Goal: Task Accomplishment & Management: Manage account settings

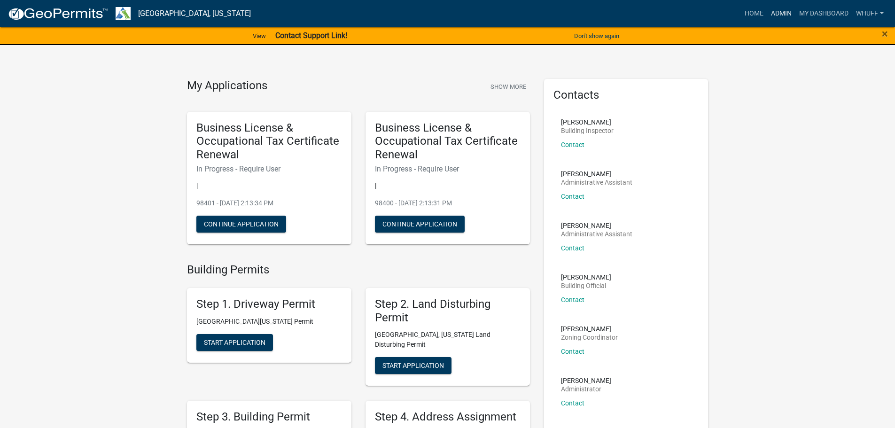
click at [778, 12] on link "Admin" at bounding box center [781, 14] width 28 height 18
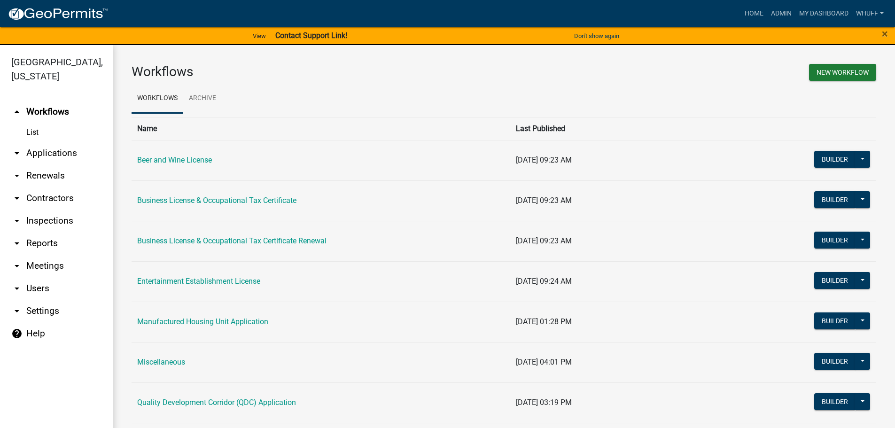
click at [58, 142] on link "arrow_drop_down Applications" at bounding box center [56, 153] width 113 height 23
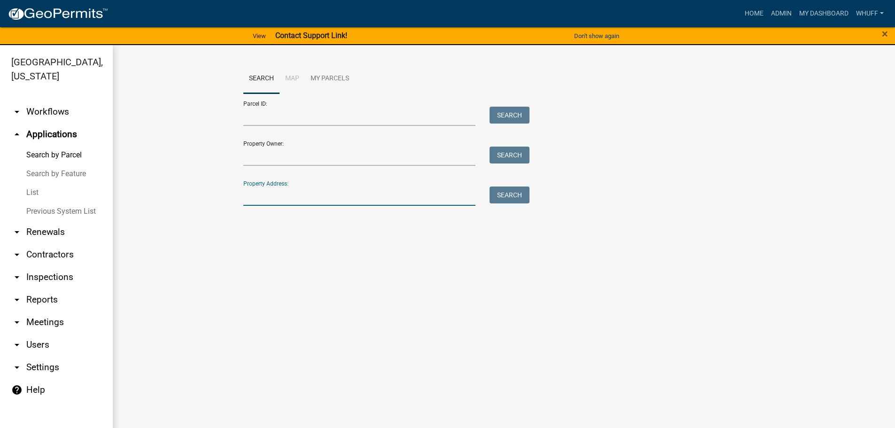
click at [345, 199] on input "Property Address:" at bounding box center [359, 195] width 233 height 19
type input "1491 old chipley"
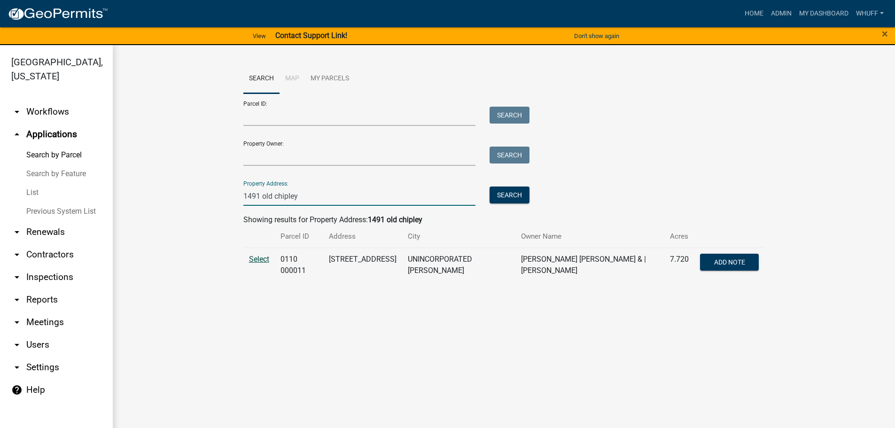
click at [253, 257] on span "Select" at bounding box center [259, 259] width 20 height 9
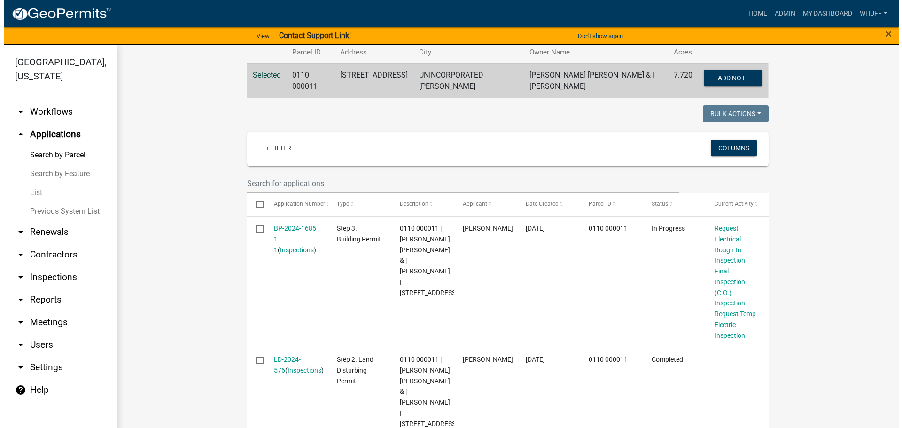
scroll to position [188, 0]
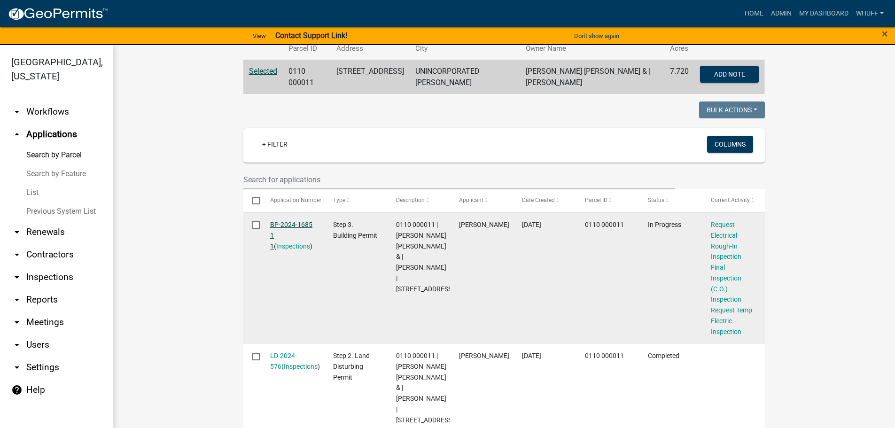
click at [299, 221] on link "BP-2024-1685 1 1" at bounding box center [291, 235] width 42 height 29
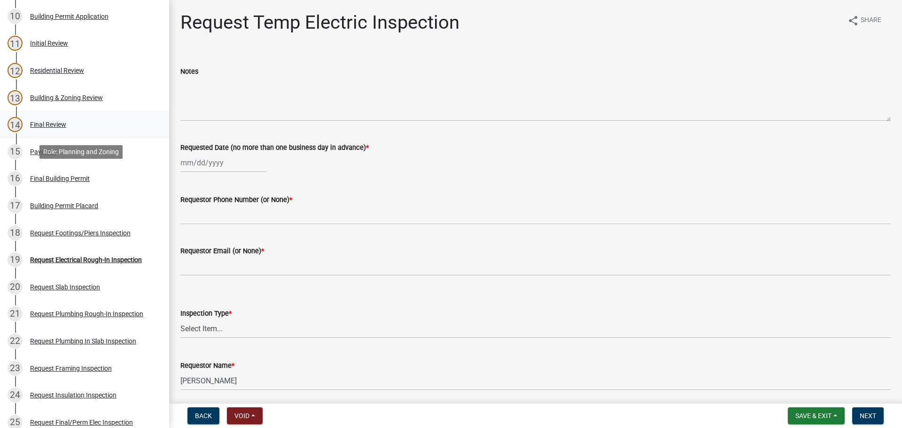
scroll to position [423, 0]
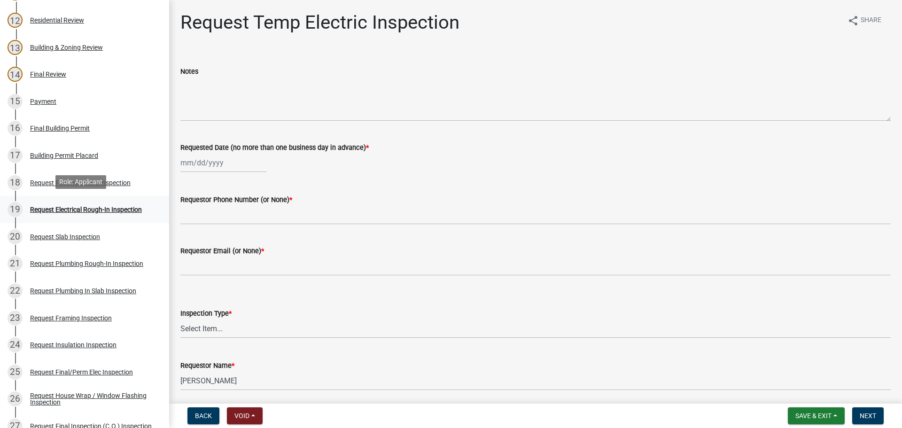
click at [93, 202] on div "19 Request Electrical Rough-In Inspection" at bounding box center [81, 209] width 147 height 15
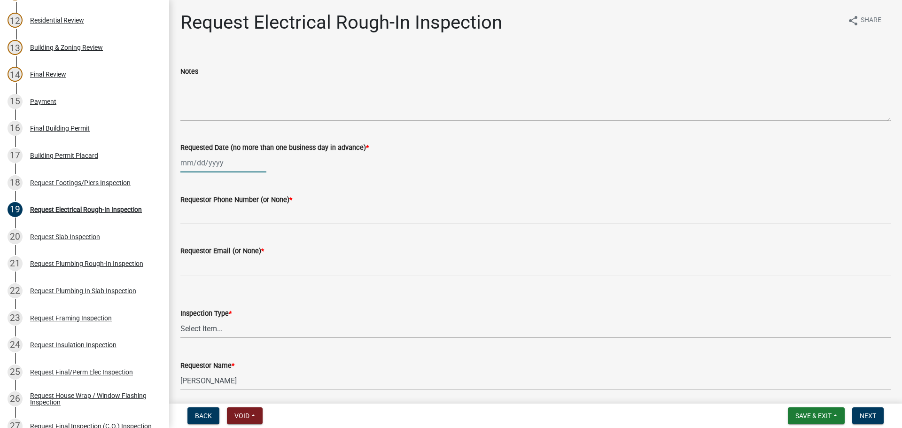
click at [202, 161] on div at bounding box center [223, 162] width 86 height 19
select select "9"
select select "2025"
click at [200, 238] on div "16" at bounding box center [204, 242] width 15 height 15
type input "[DATE]"
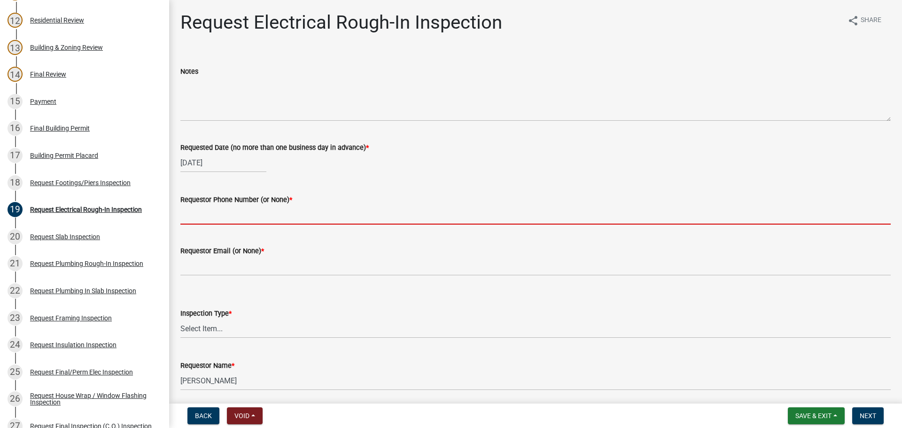
click at [221, 214] on input "Requestor Phone Number (or None) *" at bounding box center [535, 214] width 710 height 19
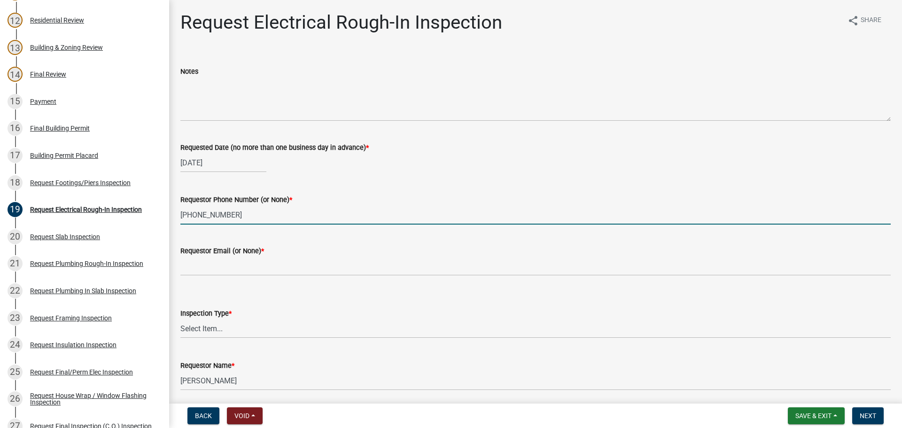
type input "706-601-1328"
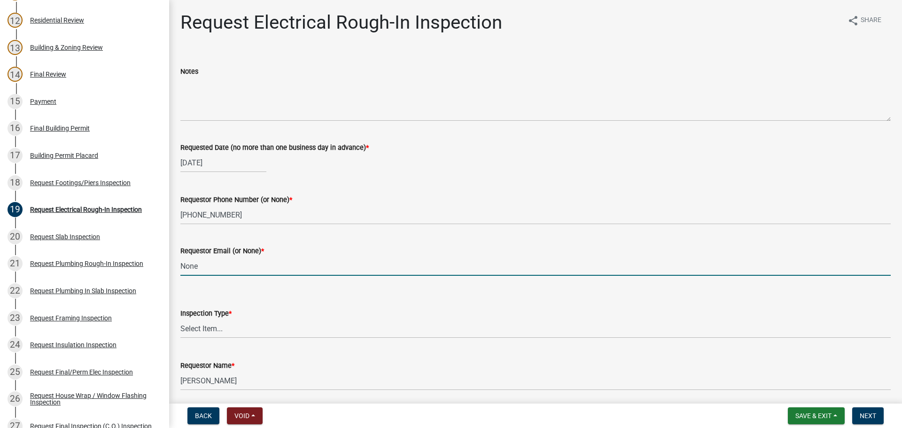
type input "None"
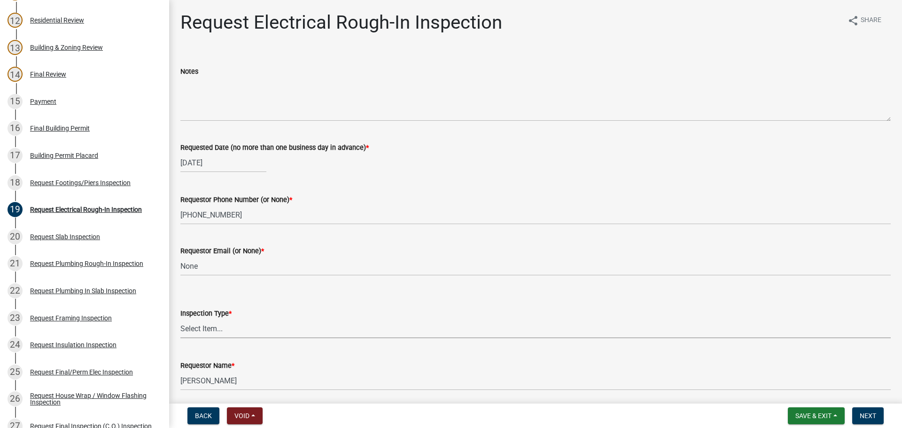
drag, startPoint x: 223, startPoint y: 327, endPoint x: 223, endPoint y: 338, distance: 10.8
click at [223, 327] on select "Select Item... Electrical Rough-In" at bounding box center [535, 328] width 710 height 19
click at [180, 319] on select "Select Item... Electrical Rough-In" at bounding box center [535, 328] width 710 height 19
select select "67548d0d-90c3-4d72-82f5-40817f841add"
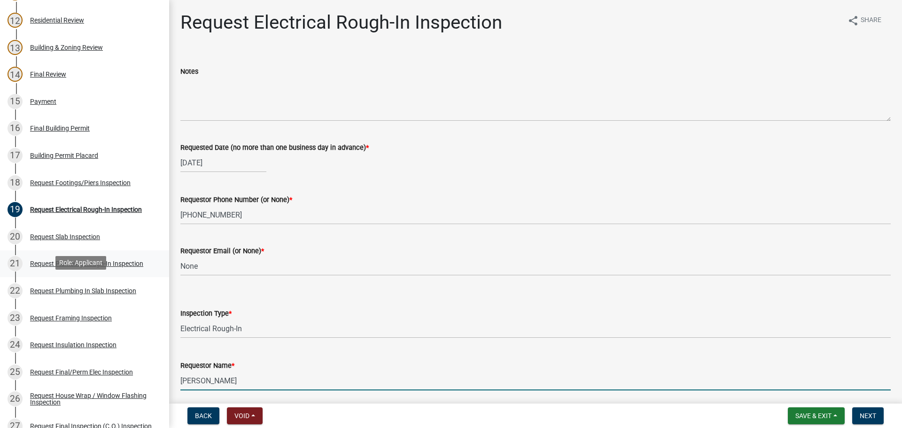
drag, startPoint x: 269, startPoint y: 381, endPoint x: 0, endPoint y: 271, distance: 290.9
click at [0, 272] on div "Step 3. Building Permit BP-2024-1685 Edit View Summary Notes Show emails 1 Intr…" at bounding box center [451, 214] width 902 height 428
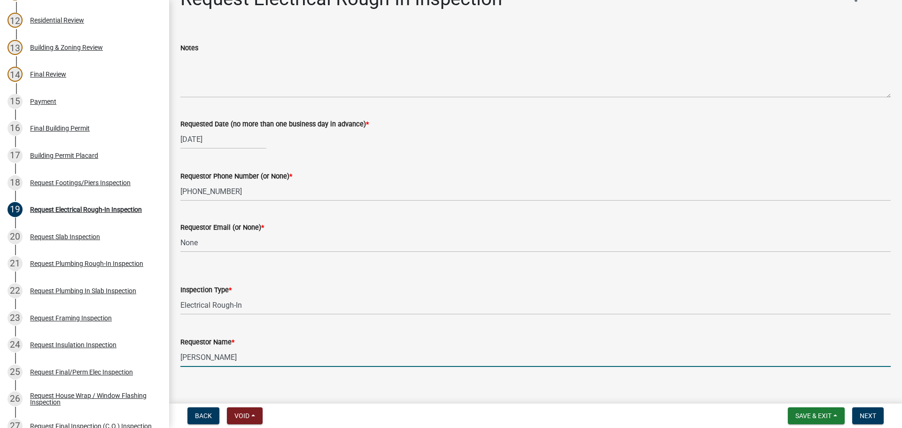
scroll to position [35, 0]
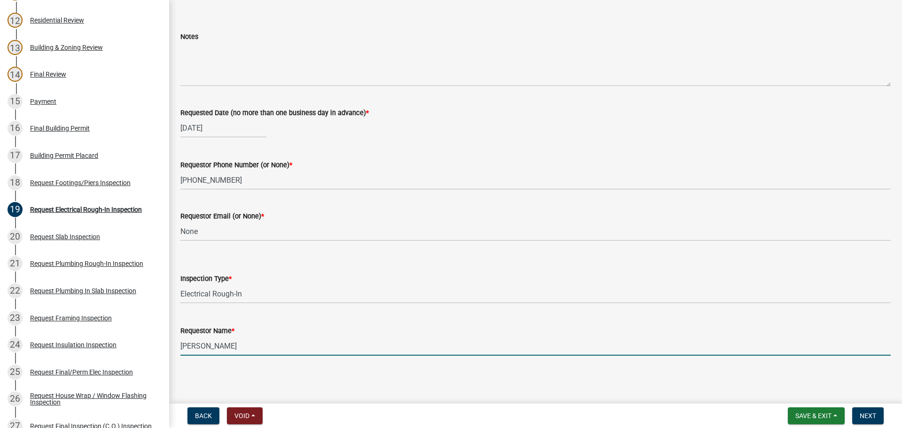
type input "Hayden Bishop"
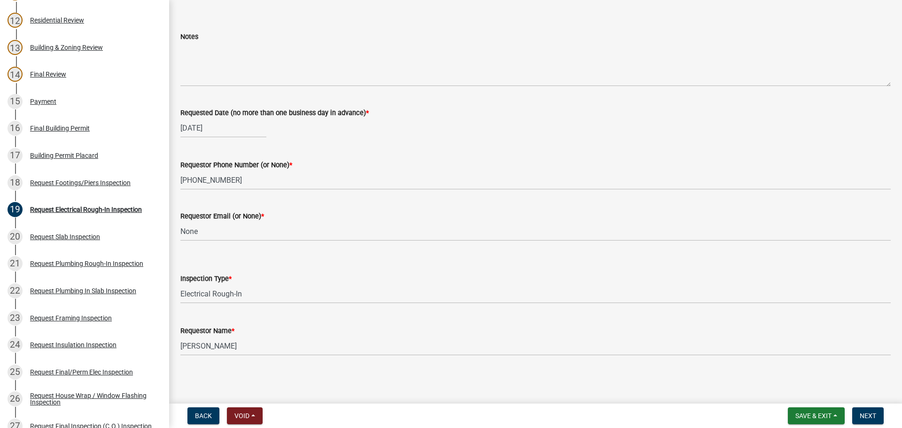
click at [646, 400] on div "Step 3. Building Permit BP-2024-1685 Edit View Summary Notes Show emails 1 Intr…" at bounding box center [451, 214] width 902 height 428
click at [864, 418] on span "Next" at bounding box center [868, 416] width 16 height 8
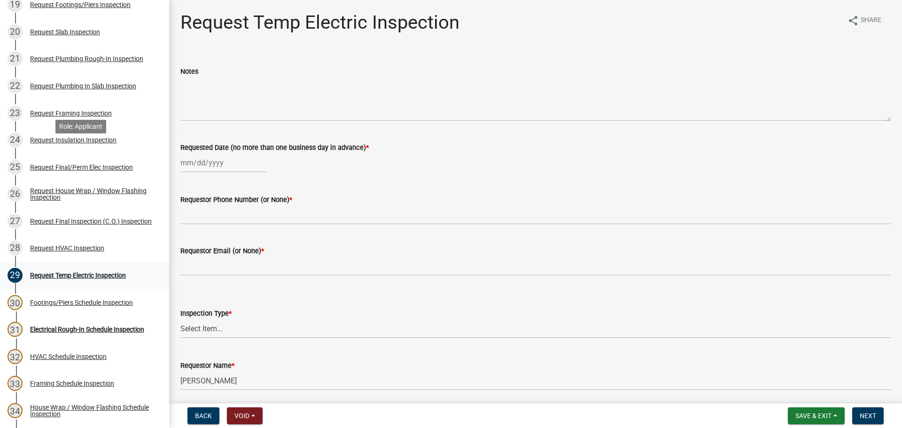
scroll to position [658, 0]
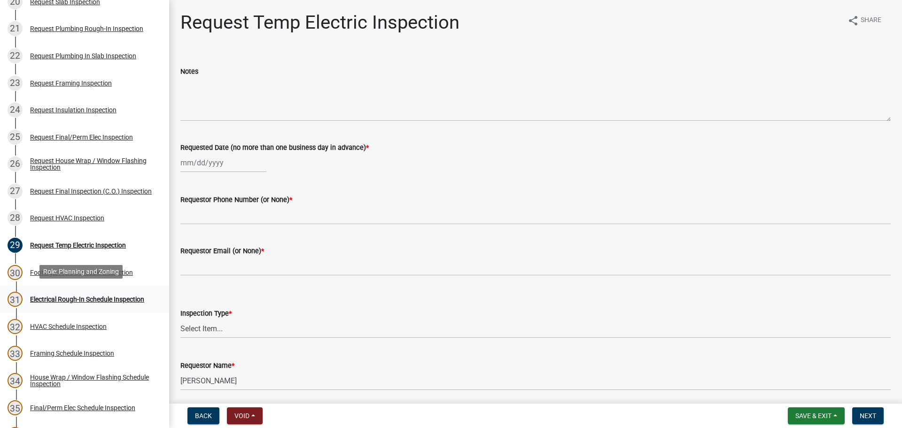
click at [116, 306] on link "31 Electrical Rough-In Schedule Inspection" at bounding box center [84, 299] width 169 height 27
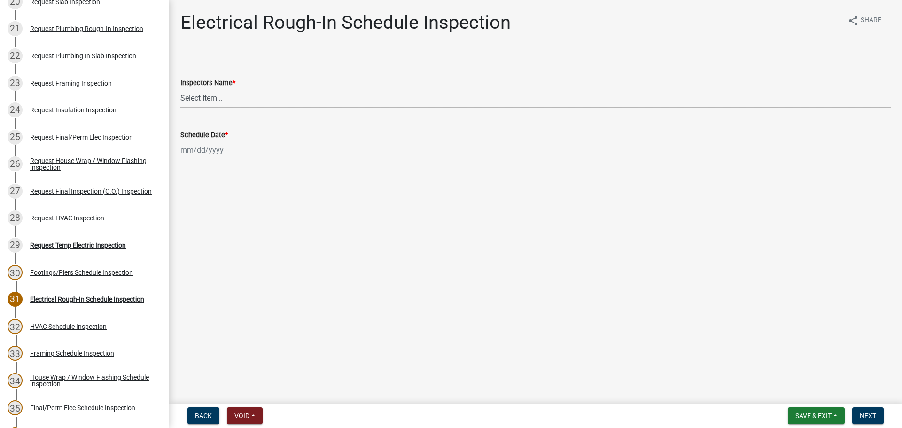
drag, startPoint x: 221, startPoint y: 93, endPoint x: 221, endPoint y: 103, distance: 9.9
click at [221, 93] on select "Select Item... [PERSON_NAME] ([PERSON_NAME]) drichardson ([PERSON_NAME]) knorre…" at bounding box center [535, 97] width 710 height 19
select select "a5a5a9dc-14a5-4192-801a-4b6ec73e6000"
click at [180, 88] on select "Select Item... [PERSON_NAME] ([PERSON_NAME]) drichardson ([PERSON_NAME]) knorre…" at bounding box center [535, 97] width 710 height 19
click at [209, 154] on div at bounding box center [223, 149] width 86 height 19
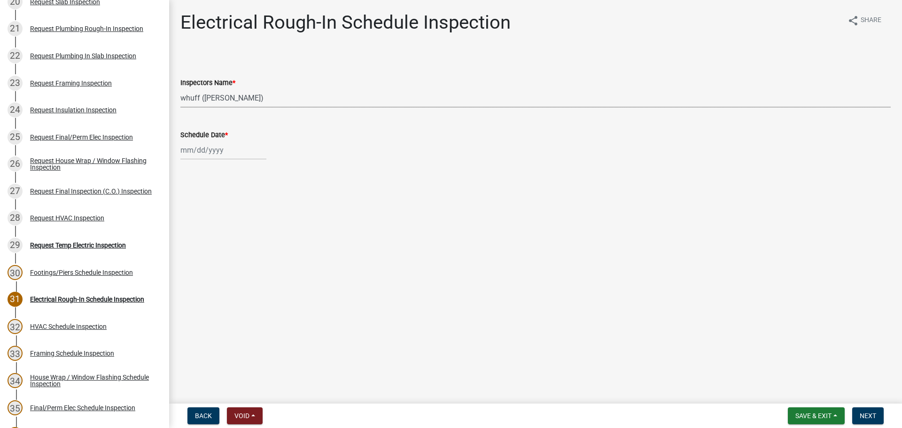
select select "9"
select select "2025"
click at [208, 230] on div "16" at bounding box center [204, 230] width 15 height 15
type input "[DATE]"
click at [464, 276] on main "Electrical Rough-In Schedule Inspection share Share Inspectors Name * Select It…" at bounding box center [535, 200] width 733 height 400
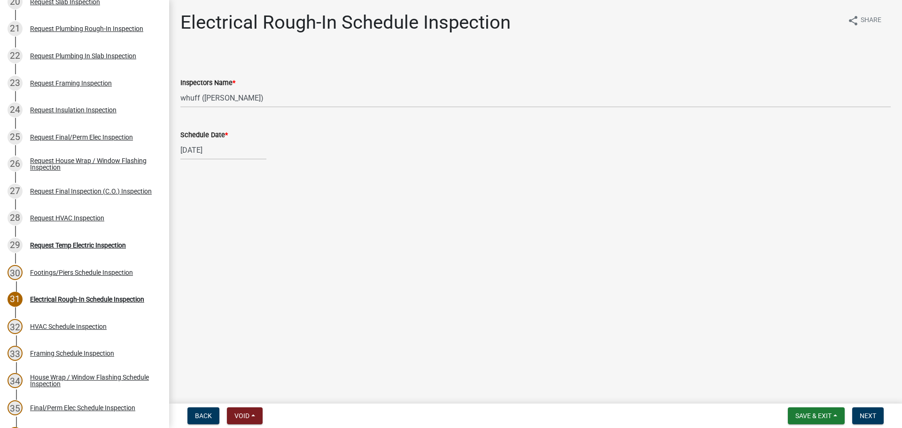
click at [570, 261] on main "Electrical Rough-In Schedule Inspection share Share Inspectors Name * Select It…" at bounding box center [535, 200] width 733 height 400
drag, startPoint x: 713, startPoint y: 306, endPoint x: 802, endPoint y: 369, distance: 108.9
click at [714, 308] on main "Electrical Rough-In Schedule Inspection share Share Inspectors Name * Select It…" at bounding box center [535, 200] width 733 height 400
click at [869, 416] on span "Next" at bounding box center [868, 416] width 16 height 8
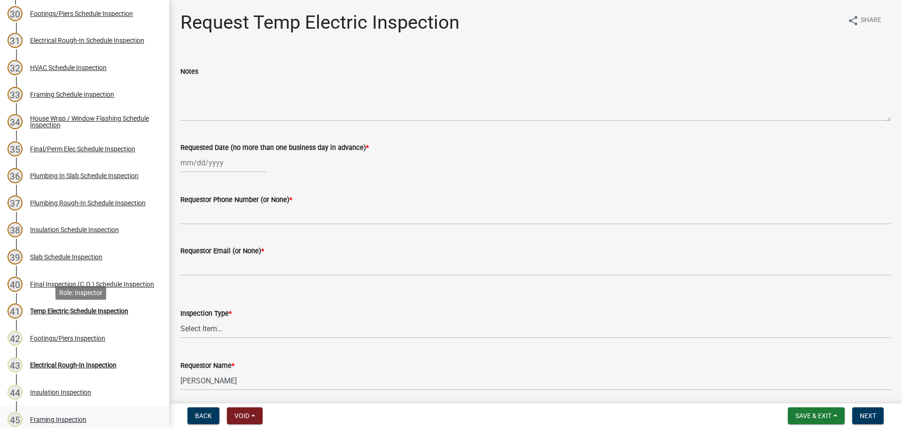
scroll to position [939, 0]
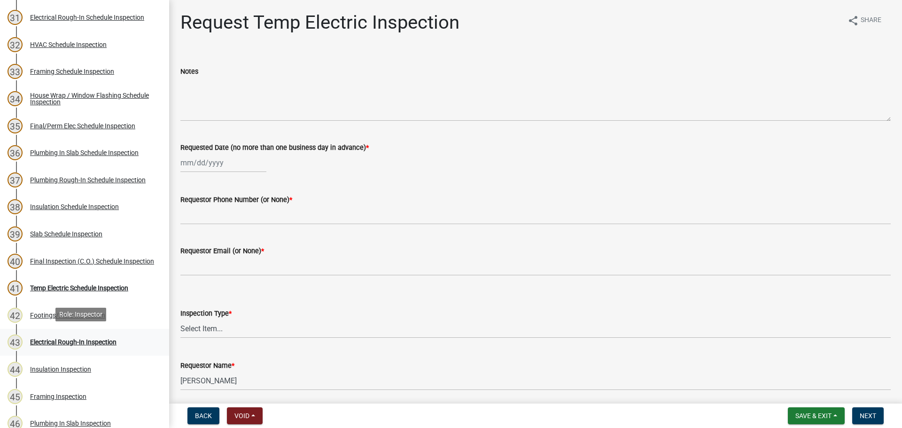
click at [85, 343] on div "Electrical Rough-In Inspection" at bounding box center [73, 342] width 86 height 7
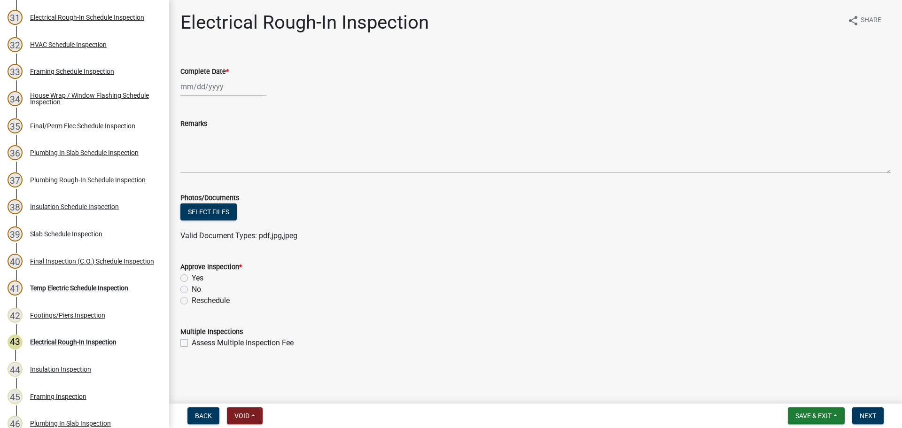
select select "9"
select select "2025"
click at [205, 87] on div "[PERSON_NAME] Feb Mar Apr [PERSON_NAME][DATE] Oct Nov [DATE] 1526 1527 1528 152…" at bounding box center [223, 86] width 86 height 19
click at [206, 170] on div "16" at bounding box center [204, 166] width 15 height 15
type input "[DATE]"
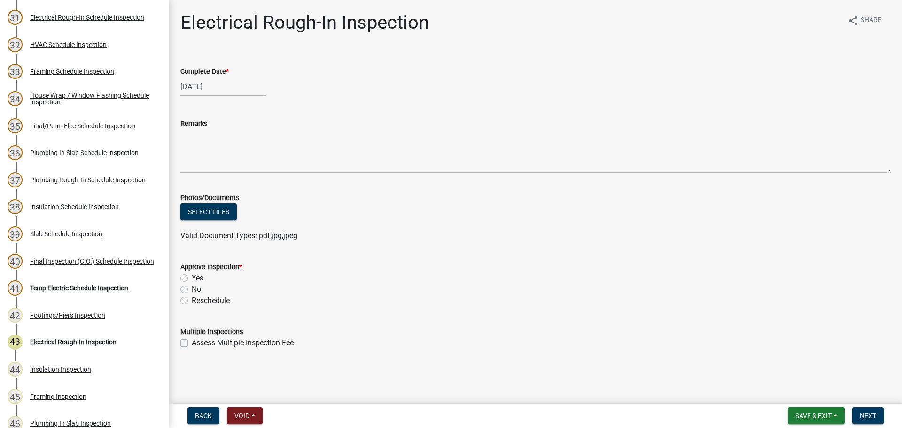
click at [192, 278] on label "Yes" at bounding box center [198, 277] width 12 height 11
click at [192, 278] on input "Yes" at bounding box center [195, 275] width 6 height 6
radio input "true"
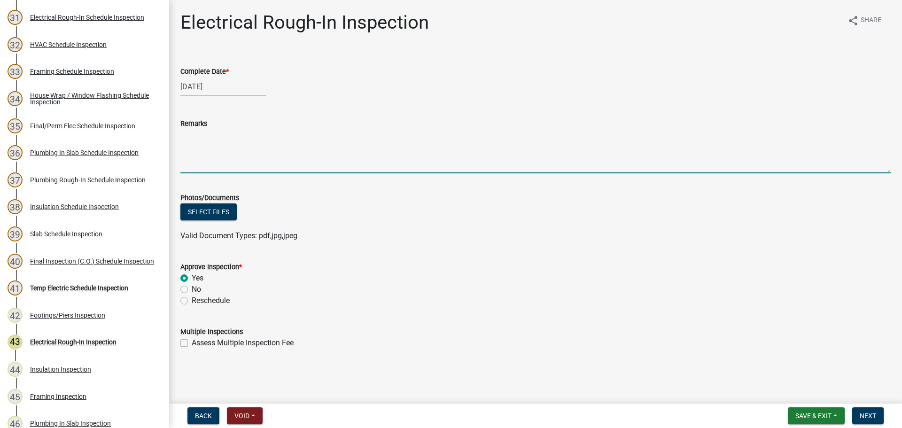
click at [204, 148] on textarea "Remarks" at bounding box center [535, 151] width 710 height 44
type textarea "-Ground bus installed. Confirmed at final/CO inspection on 16 Sept 2025"
drag, startPoint x: 610, startPoint y: 279, endPoint x: 696, endPoint y: 263, distance: 87.3
click at [611, 278] on div "Yes" at bounding box center [535, 277] width 710 height 11
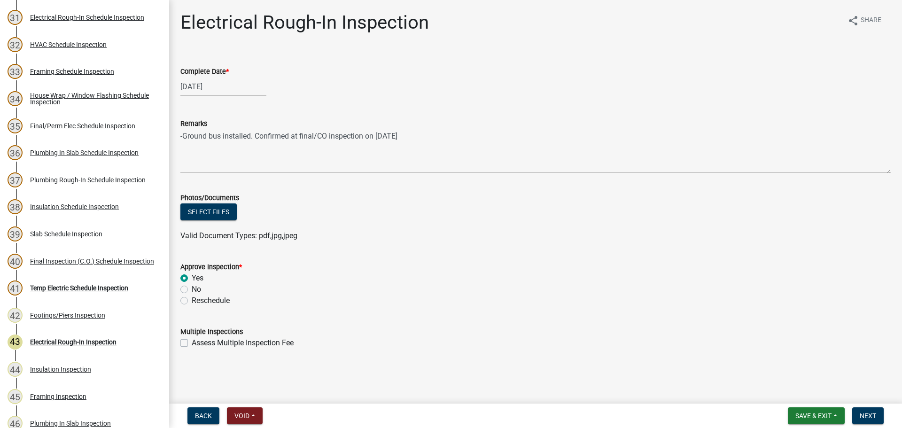
click at [696, 263] on div "Approve Inspection *" at bounding box center [535, 266] width 710 height 11
click at [867, 415] on span "Next" at bounding box center [868, 416] width 16 height 8
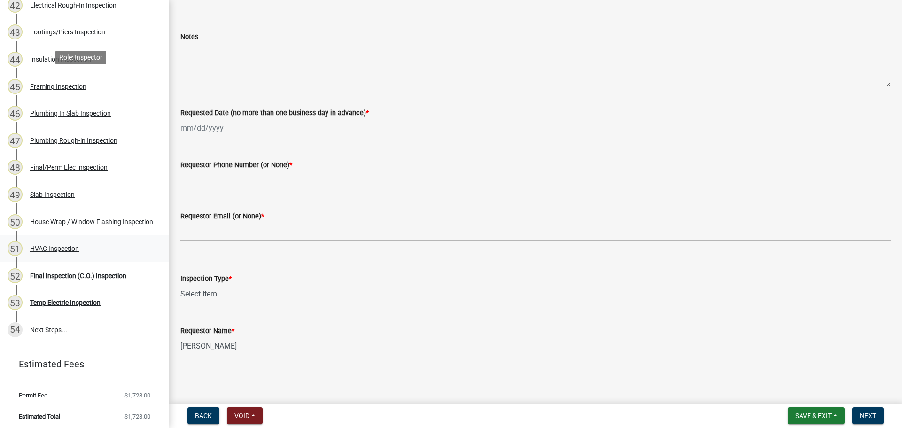
scroll to position [1250, 0]
click at [87, 279] on div "52 Final Inspection (C.O.) Inspection" at bounding box center [81, 274] width 147 height 15
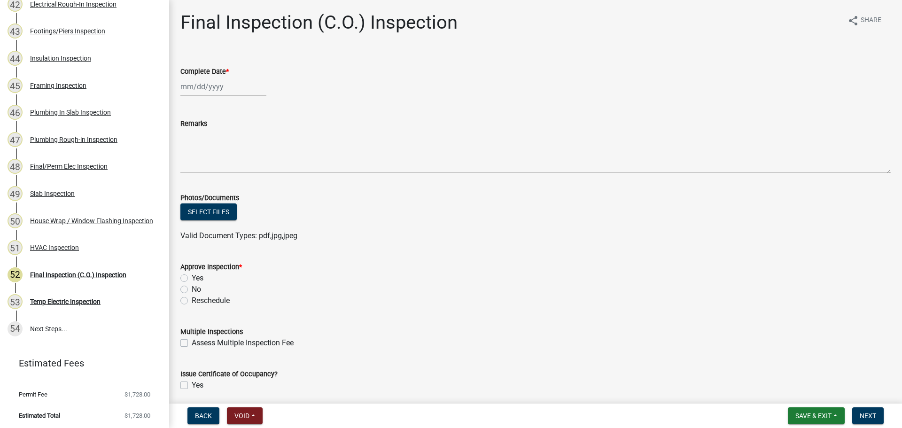
select select "9"
select select "2025"
click at [217, 87] on div "[PERSON_NAME] Feb Mar Apr [PERSON_NAME][DATE] Oct Nov [DATE] 1526 1527 1528 152…" at bounding box center [223, 86] width 86 height 19
click at [204, 171] on div "16" at bounding box center [204, 166] width 15 height 15
type input "[DATE]"
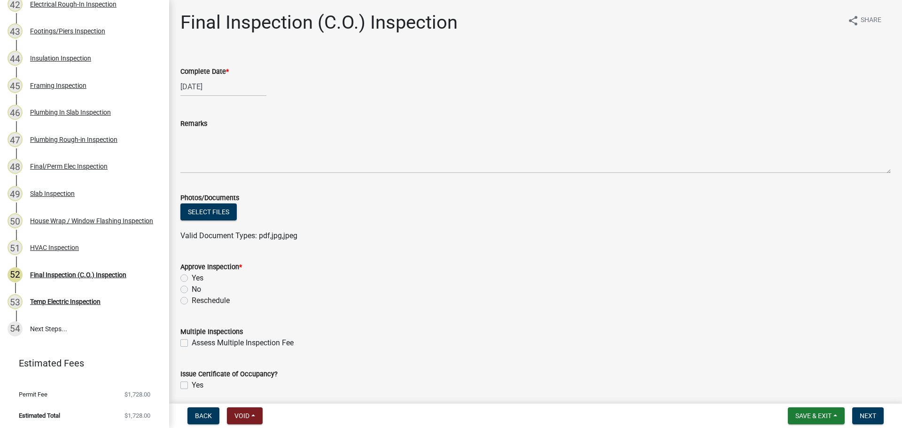
click at [192, 289] on label "No" at bounding box center [196, 289] width 9 height 11
click at [192, 289] on input "No" at bounding box center [195, 287] width 6 height 6
radio input "true"
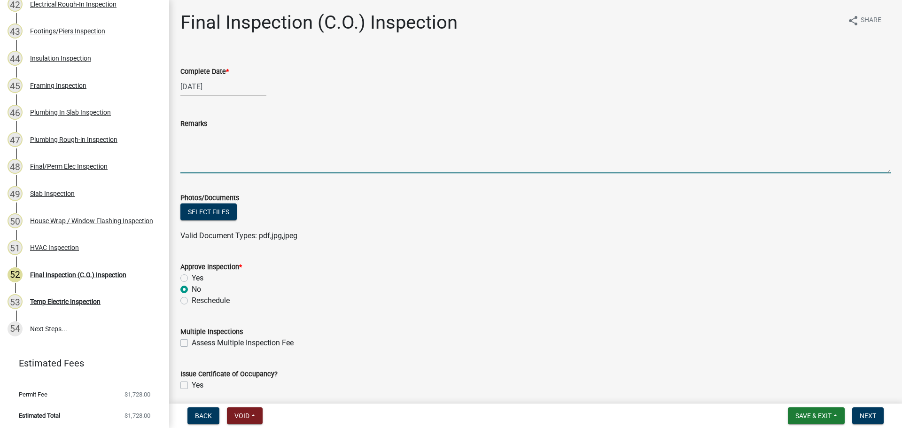
click at [210, 139] on textarea "Remarks" at bounding box center [535, 151] width 710 height 44
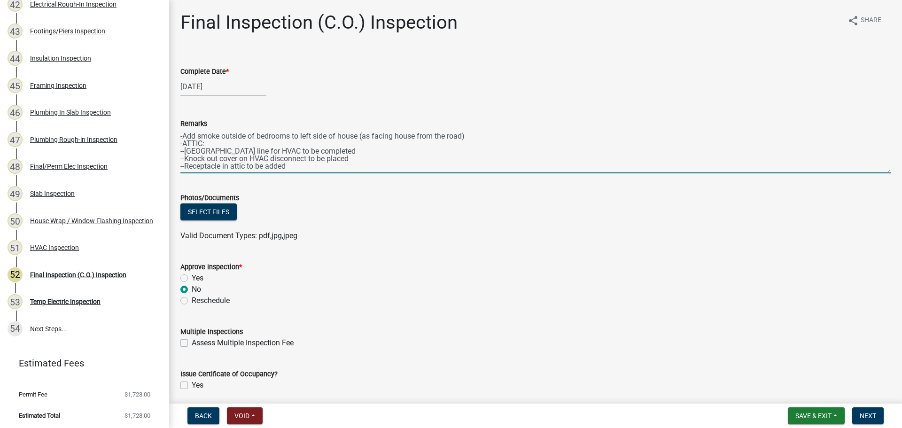
click at [472, 138] on textarea "-Add smoke outside of bedrooms to left side of house (as facing house from the …" at bounding box center [535, 151] width 710 height 44
type textarea "-Add smoke outside of bedrooms to left side of house (as facing house from the …"
click at [678, 327] on div "Multiple Inspections" at bounding box center [535, 331] width 710 height 11
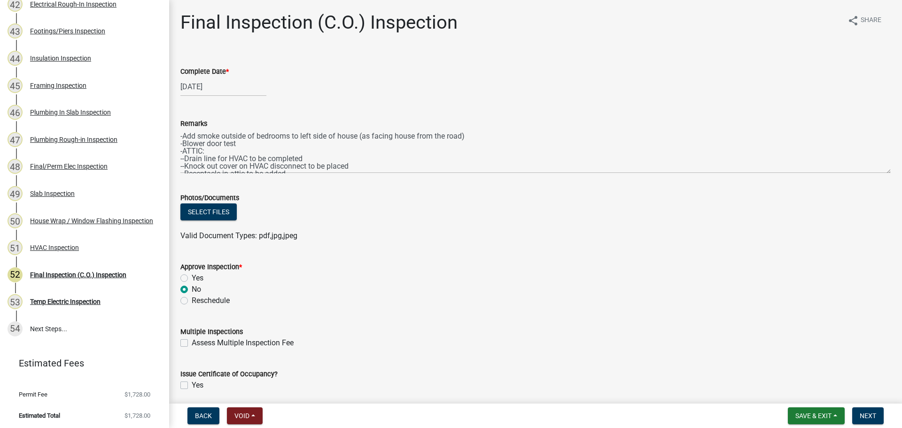
scroll to position [36, 0]
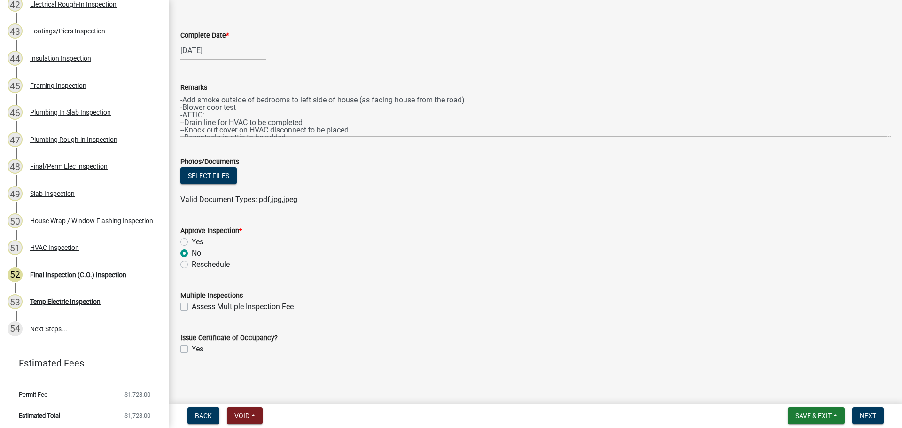
click at [819, 253] on div "No" at bounding box center [535, 253] width 710 height 11
click at [869, 415] on span "Next" at bounding box center [868, 416] width 16 height 8
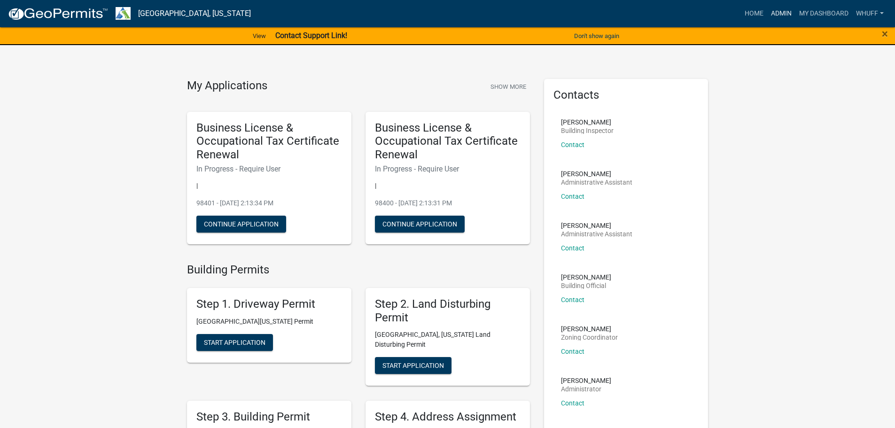
click at [774, 7] on link "Admin" at bounding box center [781, 14] width 28 height 18
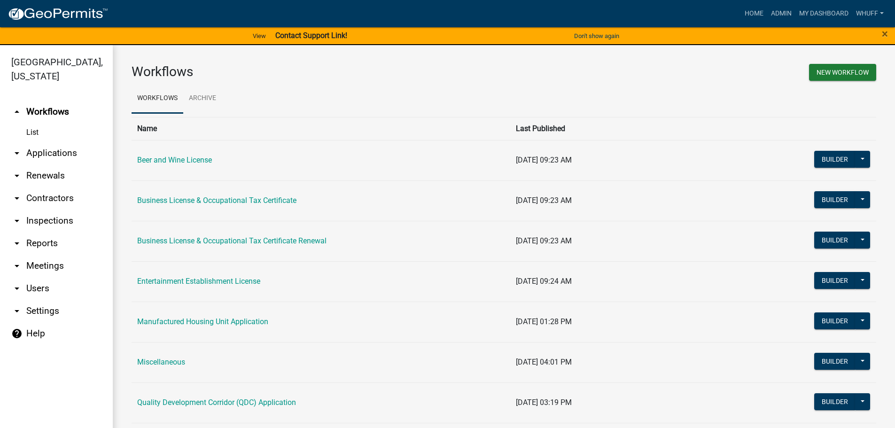
click at [45, 142] on link "arrow_drop_down Applications" at bounding box center [56, 153] width 113 height 23
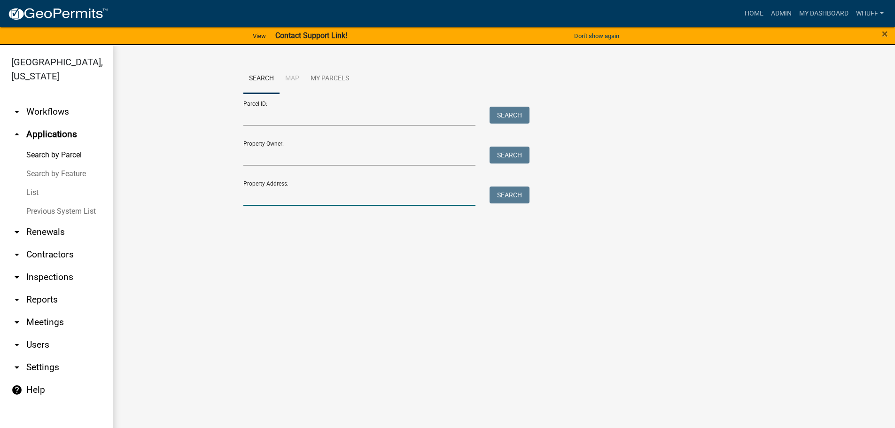
click at [281, 200] on input "Property Address:" at bounding box center [359, 195] width 233 height 19
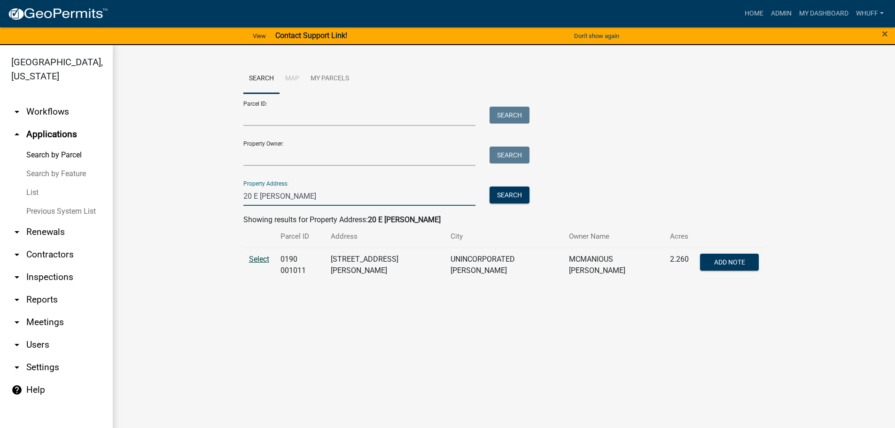
type input "20 E Hopson"
click at [260, 262] on span "Select" at bounding box center [259, 259] width 20 height 9
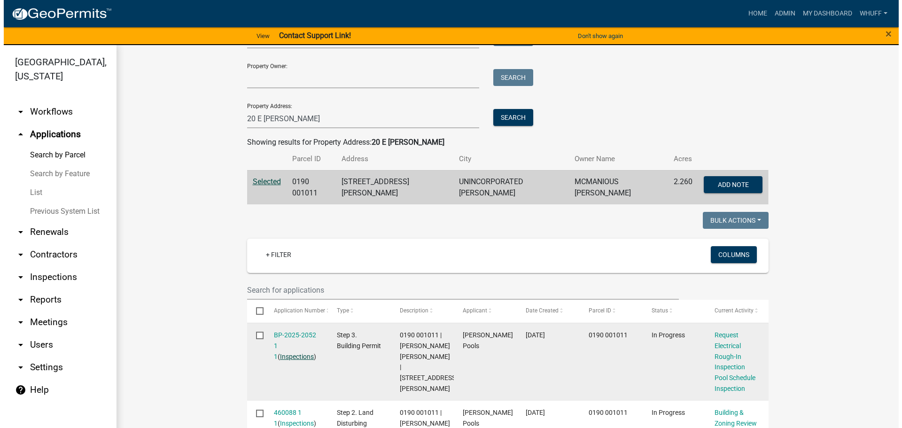
scroll to position [94, 0]
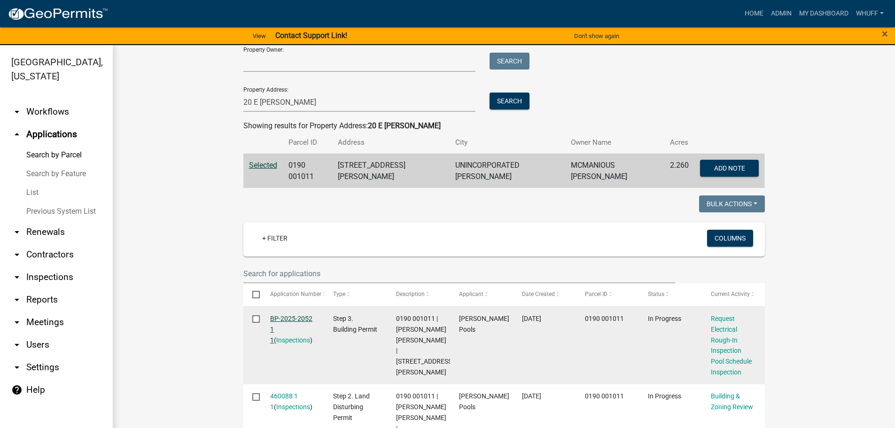
click at [296, 315] on link "BP-2025-2052 1 1" at bounding box center [291, 329] width 42 height 29
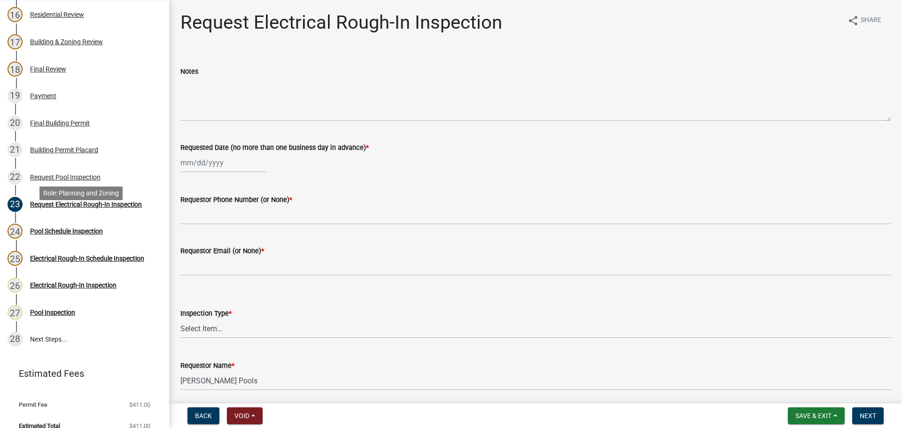
scroll to position [547, 0]
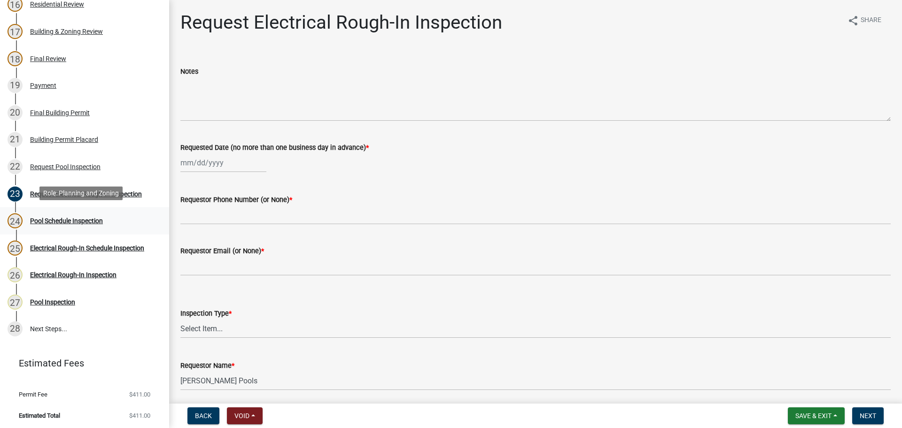
click at [109, 222] on div "24 Pool Schedule Inspection" at bounding box center [81, 220] width 147 height 15
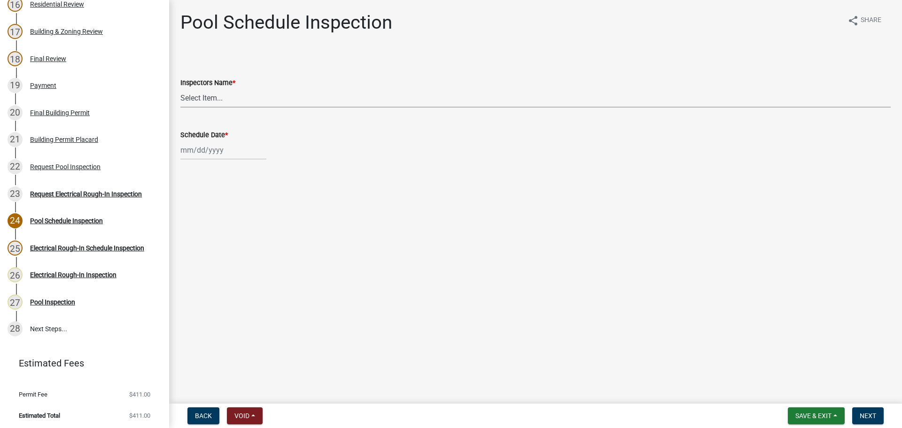
click at [200, 98] on select "Select Item... whuff (William Huff) drichardson (Douglas Richardson) knorred (K…" at bounding box center [535, 97] width 710 height 19
select select "a5a5a9dc-14a5-4192-801a-4b6ec73e6000"
click at [180, 88] on select "Select Item... whuff (William Huff) drichardson (Douglas Richardson) knorred (K…" at bounding box center [535, 97] width 710 height 19
select select "9"
select select "2025"
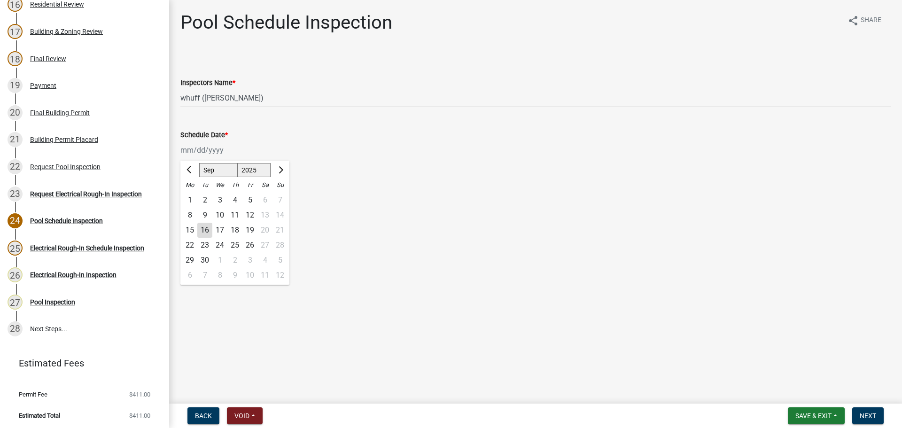
click at [208, 154] on div "Jan Feb Mar Apr May Jun Jul Aug Sep Oct Nov Dec 1525 1526 1527 1528 1529 1530 1…" at bounding box center [223, 149] width 86 height 19
click at [207, 235] on div "16" at bounding box center [204, 230] width 15 height 15
type input "09/16/2025"
drag, startPoint x: 428, startPoint y: 264, endPoint x: 466, endPoint y: 270, distance: 37.7
click at [441, 266] on main "Pool Schedule Inspection share Share Inspectors Name * Select Item... whuff (Wi…" at bounding box center [535, 200] width 733 height 400
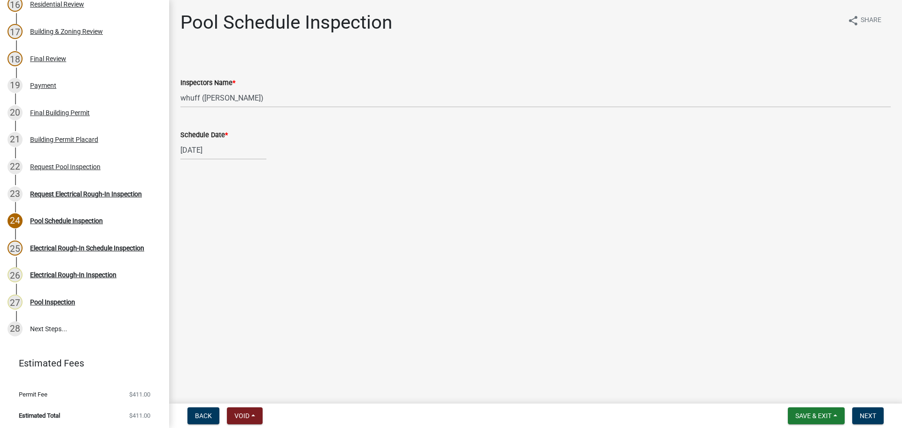
click at [707, 241] on main "Pool Schedule Inspection share Share Inspectors Name * Select Item... whuff (Wi…" at bounding box center [535, 200] width 733 height 400
click at [869, 419] on span "Next" at bounding box center [868, 416] width 16 height 8
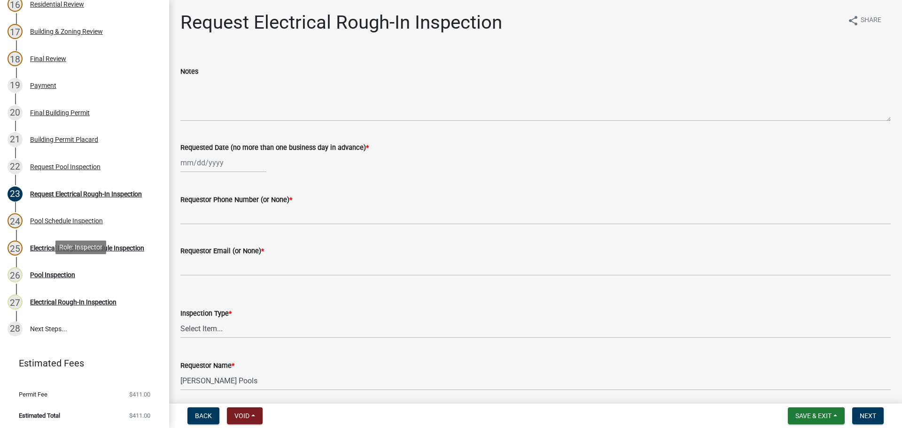
click at [65, 275] on div "Pool Inspection" at bounding box center [52, 275] width 45 height 7
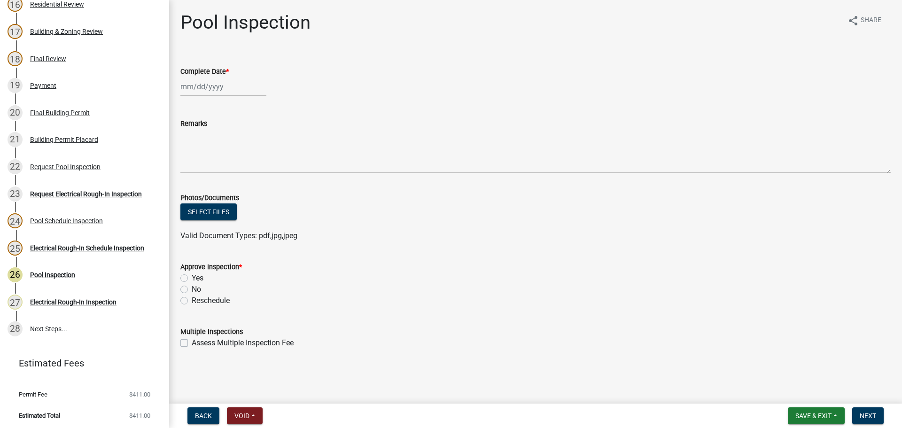
click at [216, 299] on label "Reschedule" at bounding box center [211, 300] width 38 height 11
click at [198, 299] on input "Reschedule" at bounding box center [195, 298] width 6 height 6
radio input "true"
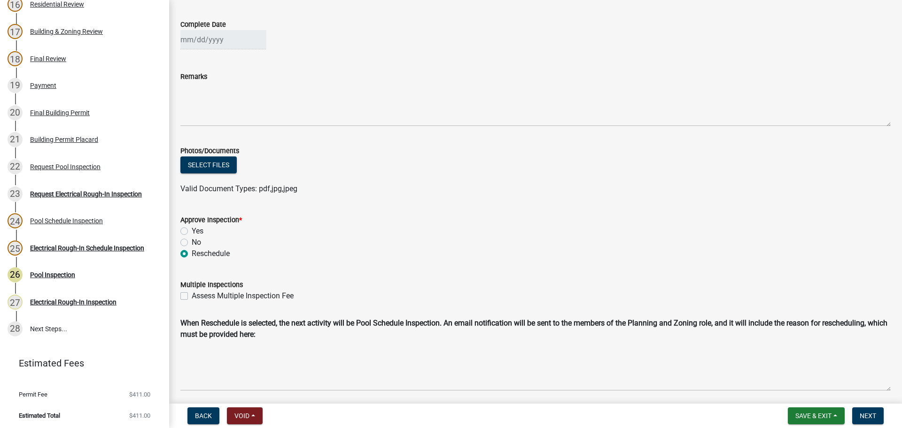
scroll to position [78, 0]
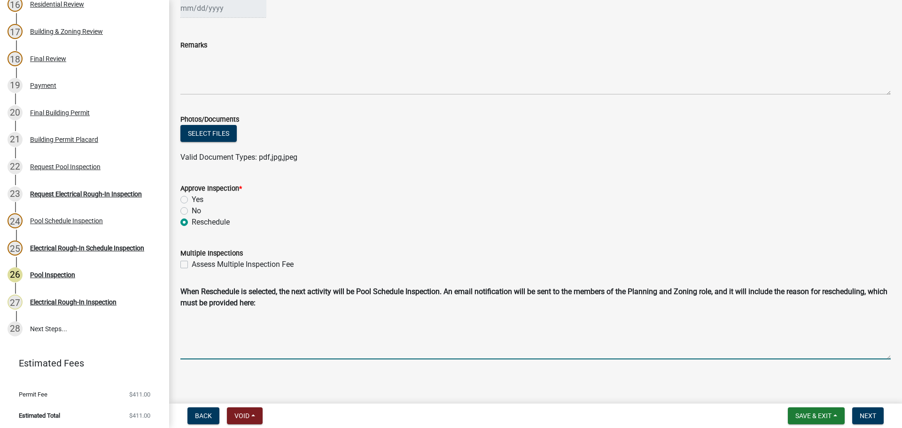
click at [522, 316] on textarea "Reschedule Reason" at bounding box center [535, 335] width 710 height 47
type textarea "Wrong inspection selected in system."
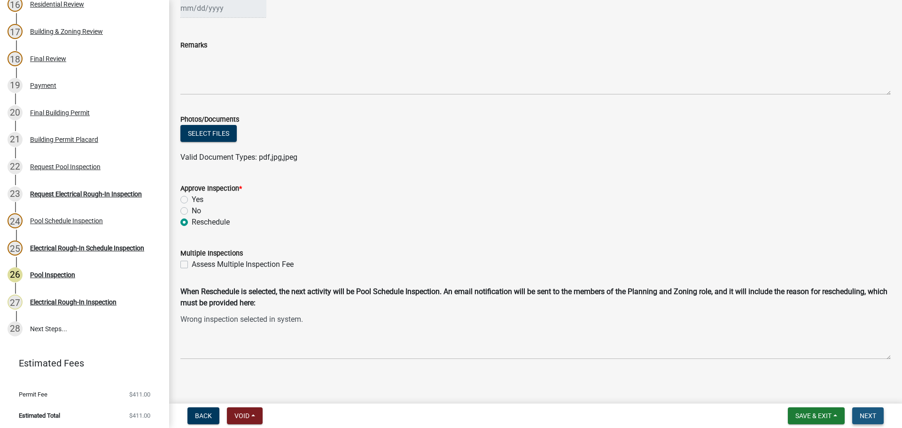
click at [874, 417] on span "Next" at bounding box center [868, 416] width 16 height 8
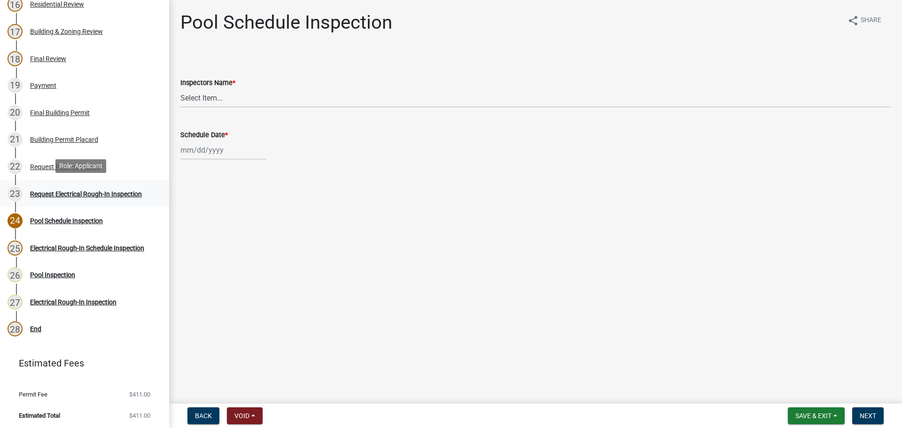
click at [77, 194] on div "Request Electrical Rough-In Inspection" at bounding box center [86, 194] width 112 height 7
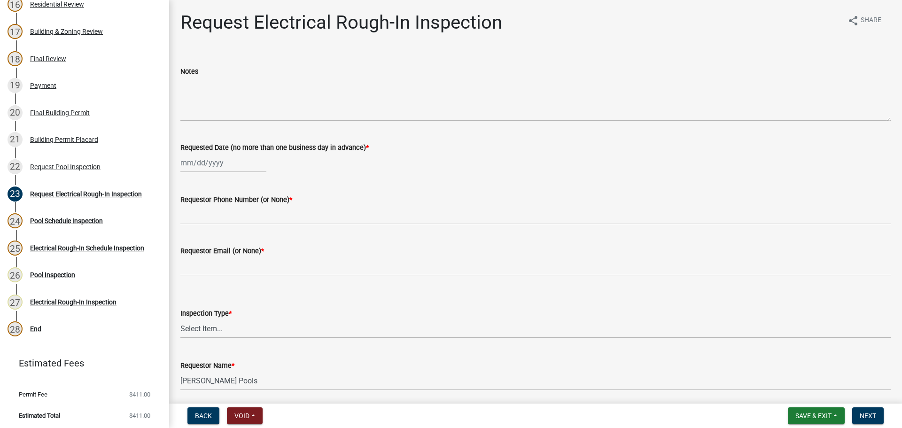
click at [197, 166] on div at bounding box center [223, 162] width 86 height 19
select select "9"
select select "2025"
click at [208, 244] on div "16" at bounding box center [204, 242] width 15 height 15
type input "09/16/2025"
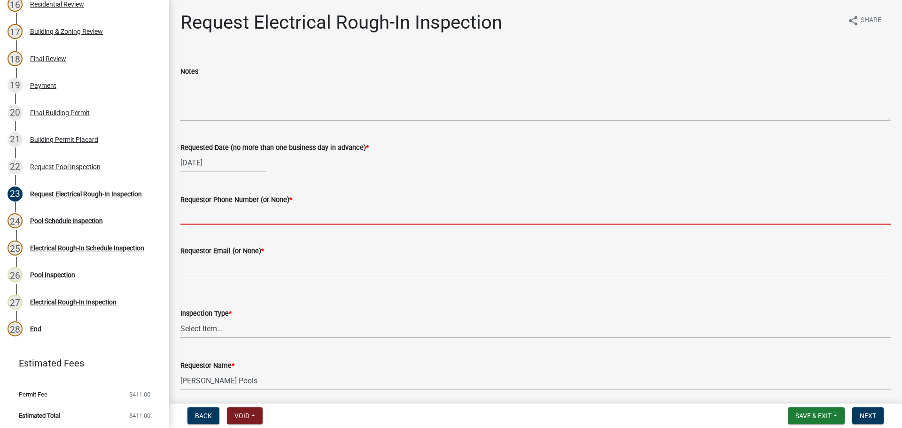
click at [216, 214] on input "Requestor Phone Number (or None) *" at bounding box center [535, 214] width 710 height 19
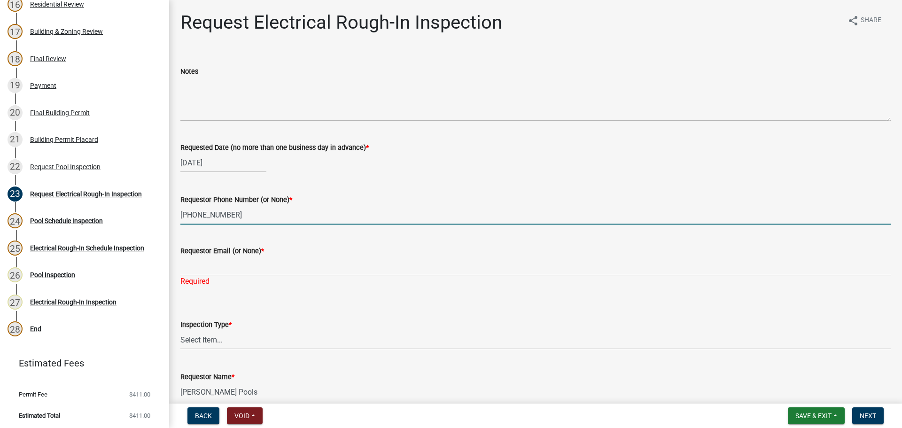
type input "770-478-2257"
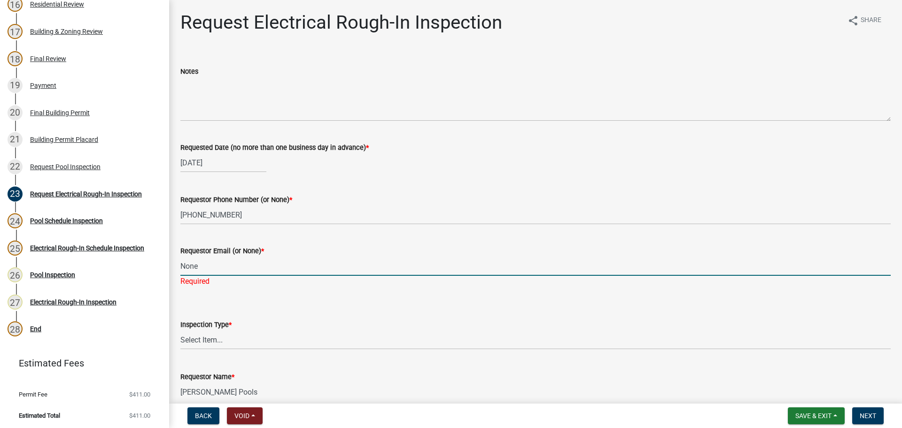
type input "None"
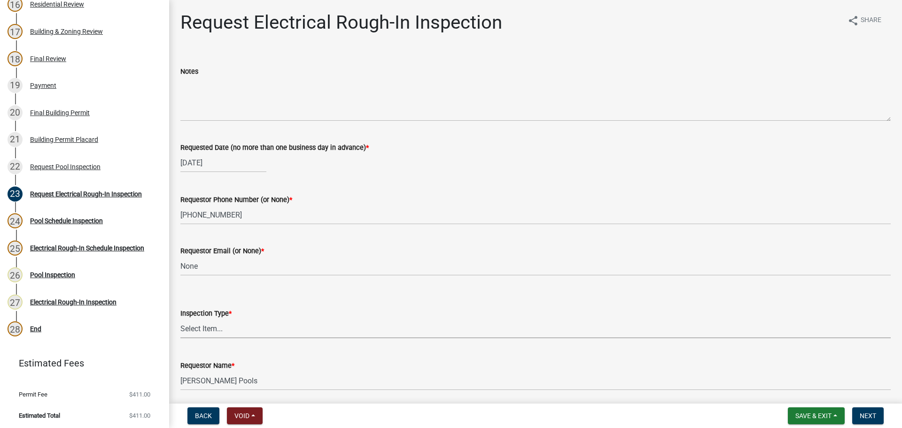
click at [203, 322] on select "Select Item... Electrical Rough-In" at bounding box center [535, 328] width 710 height 19
click at [180, 319] on select "Select Item... Electrical Rough-In" at bounding box center [535, 328] width 710 height 19
select select "67548d0d-90c3-4d72-82f5-40817f841add"
drag, startPoint x: 489, startPoint y: 348, endPoint x: 662, endPoint y: 371, distance: 174.5
click at [497, 348] on div "Requestor Name * Tallman Pools" at bounding box center [535, 369] width 710 height 44
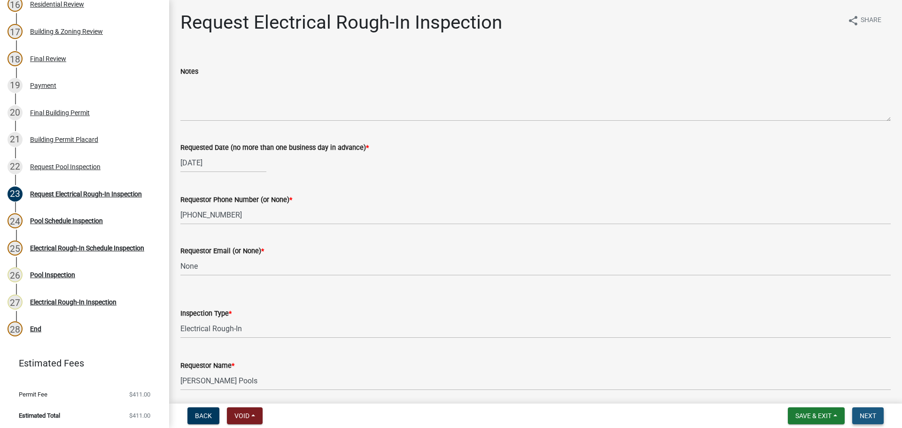
click at [877, 413] on button "Next" at bounding box center [867, 415] width 31 height 17
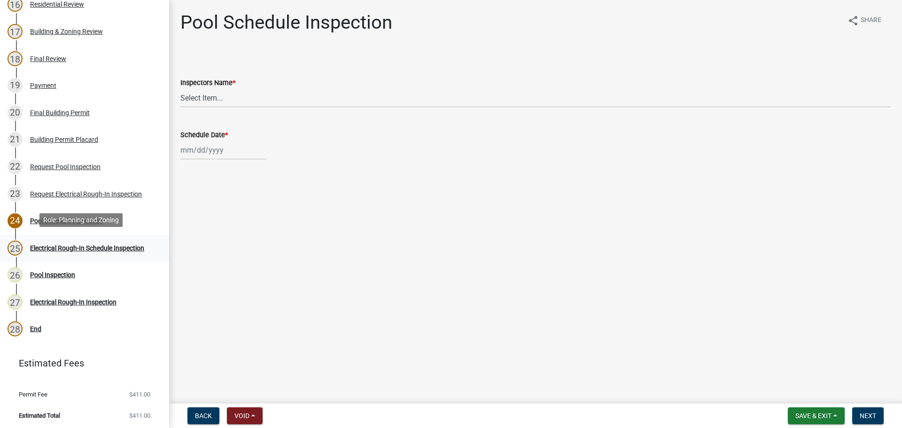
click at [107, 247] on div "Electrical Rough-In Schedule Inspection" at bounding box center [87, 248] width 114 height 7
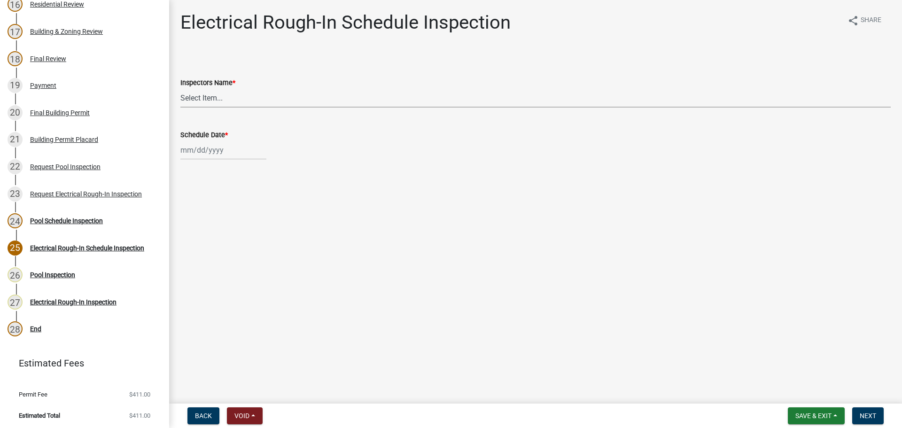
click at [233, 96] on select "Select Item... whuff (William Huff) drichardson (Douglas Richardson) knorred (K…" at bounding box center [535, 97] width 710 height 19
select select "a5a5a9dc-14a5-4192-801a-4b6ec73e6000"
click at [180, 88] on select "Select Item... whuff (William Huff) drichardson (Douglas Richardson) knorred (K…" at bounding box center [535, 97] width 710 height 19
click at [205, 149] on div at bounding box center [223, 149] width 86 height 19
select select "9"
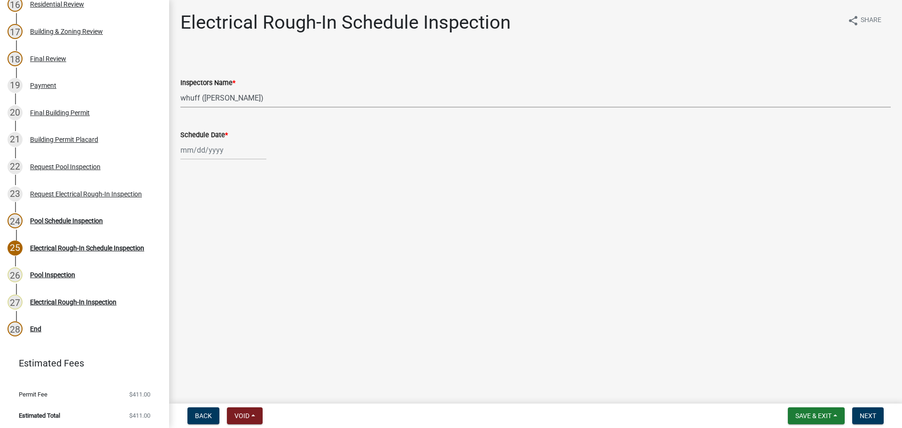
select select "2025"
click at [210, 231] on div "16" at bounding box center [204, 230] width 15 height 15
type input "09/16/2025"
click at [448, 264] on main "Electrical Rough-In Schedule Inspection share Share Inspectors Name * Select It…" at bounding box center [535, 200] width 733 height 400
click at [617, 259] on main "Electrical Rough-In Schedule Inspection share Share Inspectors Name * Select It…" at bounding box center [535, 200] width 733 height 400
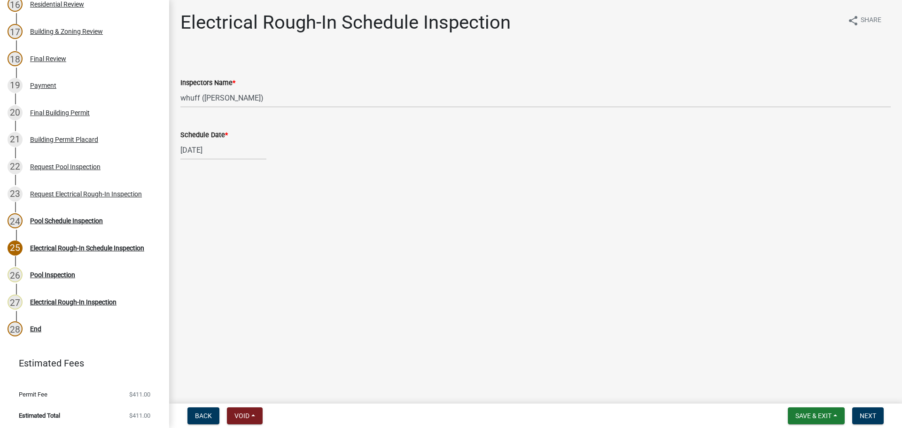
click at [732, 308] on main "Electrical Rough-In Schedule Inspection share Share Inspectors Name * Select It…" at bounding box center [535, 200] width 733 height 400
click at [876, 416] on span "Next" at bounding box center [868, 416] width 16 height 8
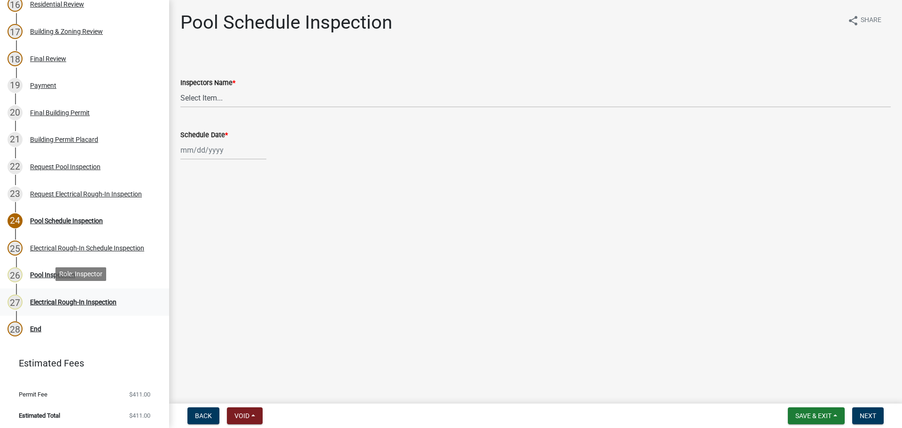
click at [80, 301] on div "Electrical Rough-In Inspection" at bounding box center [73, 302] width 86 height 7
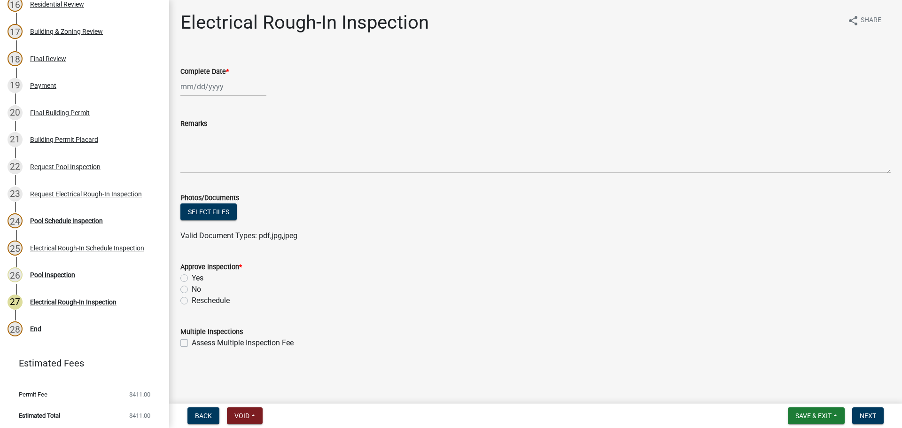
click at [207, 84] on div at bounding box center [223, 86] width 86 height 19
select select "9"
select select "2025"
click at [208, 167] on div "16" at bounding box center [204, 166] width 15 height 15
type input "09/16/2025"
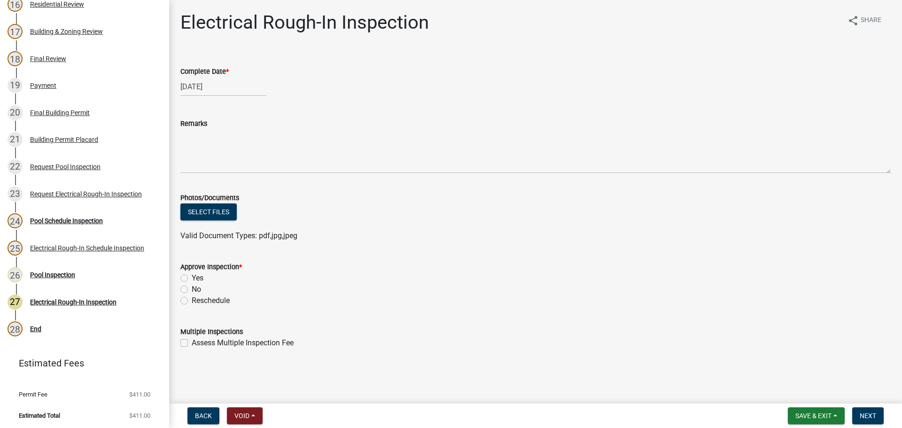
click at [192, 279] on label "Yes" at bounding box center [198, 277] width 12 height 11
click at [192, 279] on input "Yes" at bounding box center [195, 275] width 6 height 6
radio input "true"
drag, startPoint x: 535, startPoint y: 312, endPoint x: 717, endPoint y: 274, distance: 186.1
click at [541, 310] on wm-data-entity-input "Approve Inspection * Yes No Reschedule" at bounding box center [535, 282] width 710 height 65
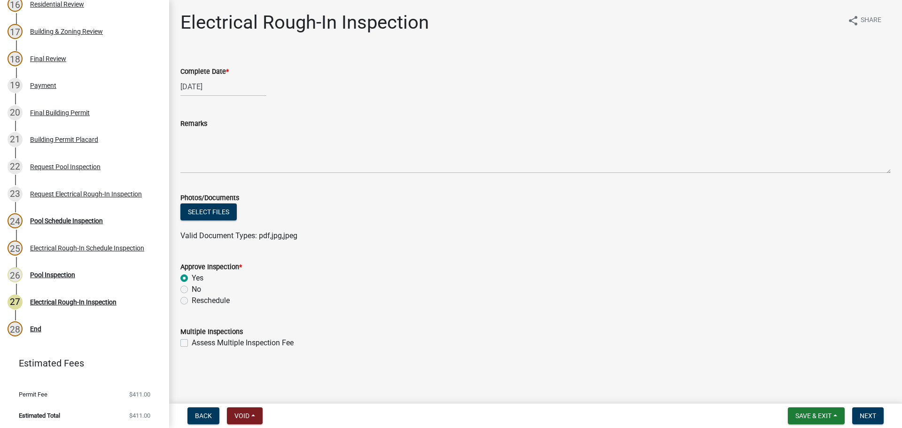
click at [717, 274] on div "Yes" at bounding box center [535, 277] width 710 height 11
click at [872, 418] on span "Next" at bounding box center [868, 416] width 16 height 8
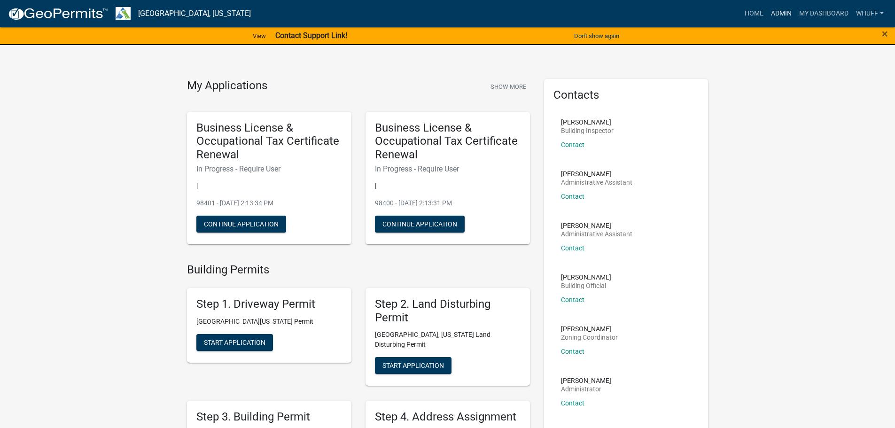
click at [769, 12] on link "Admin" at bounding box center [781, 14] width 28 height 18
click at [781, 21] on link "Admin" at bounding box center [781, 14] width 28 height 18
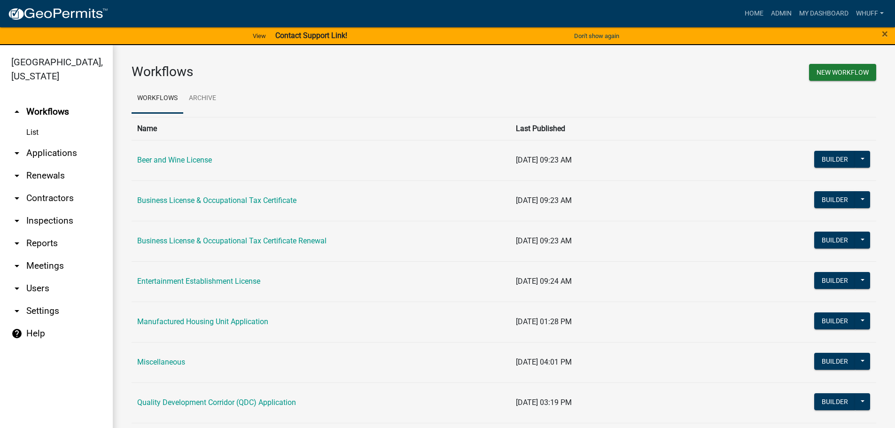
click at [60, 142] on link "arrow_drop_down Applications" at bounding box center [56, 153] width 113 height 23
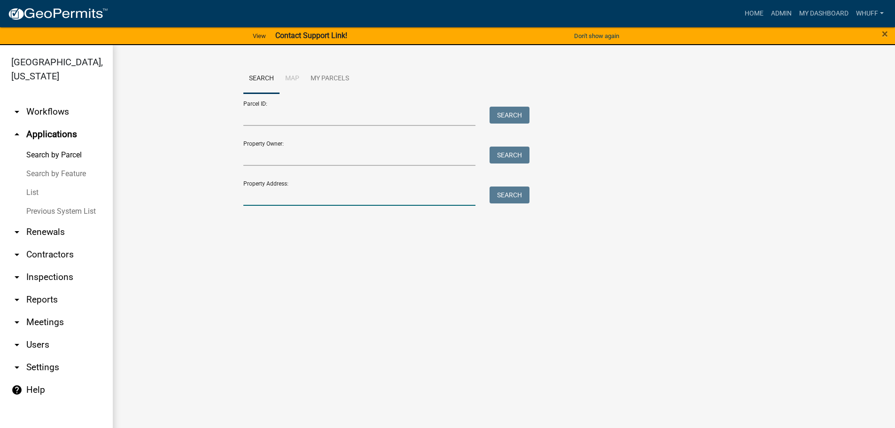
click at [320, 190] on input "Property Address:" at bounding box center [359, 195] width 233 height 19
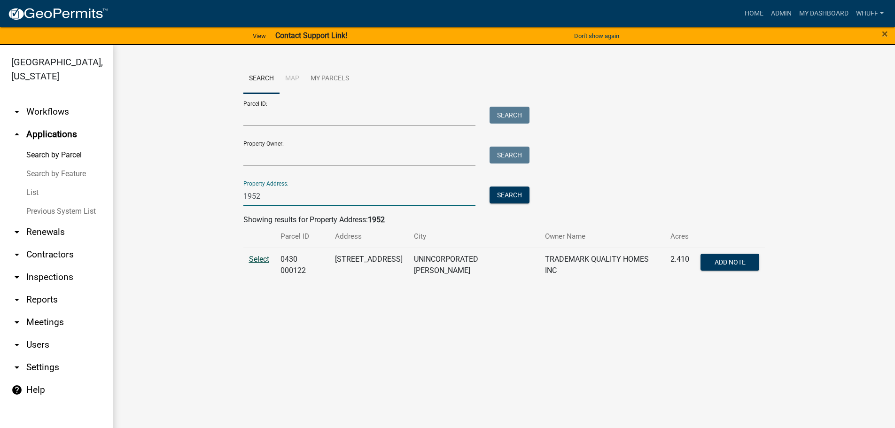
type input "1952"
click at [253, 256] on span "Select" at bounding box center [259, 259] width 20 height 9
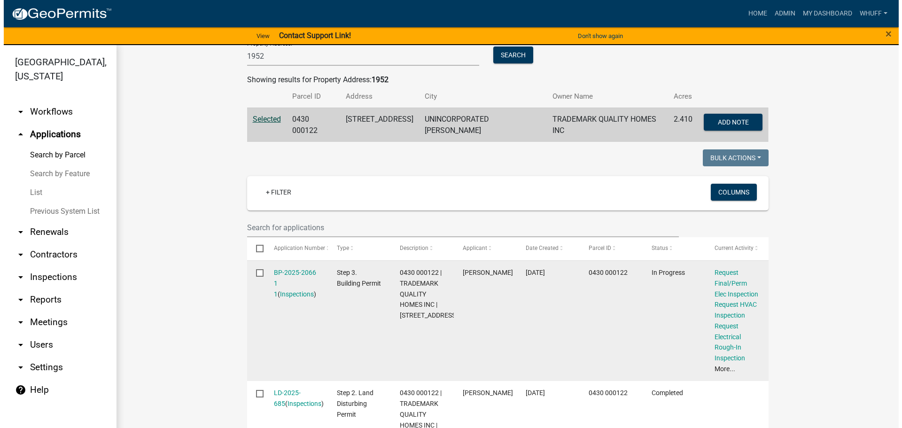
scroll to position [141, 0]
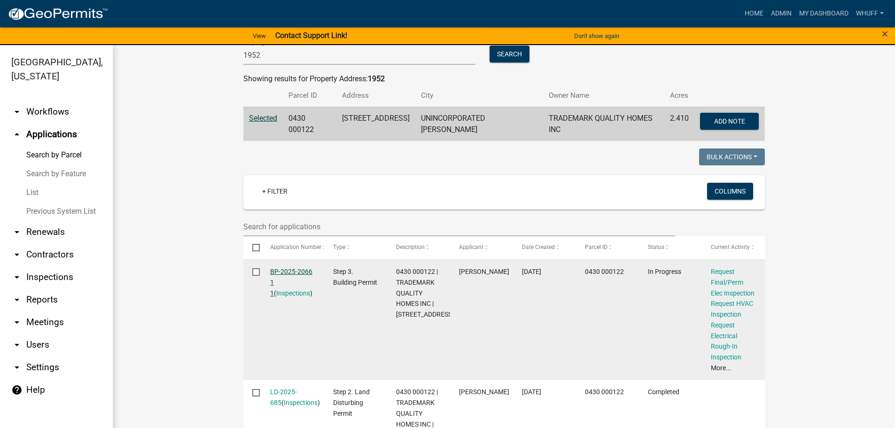
click at [303, 268] on link "BP-2025-2066 1 1" at bounding box center [291, 282] width 42 height 29
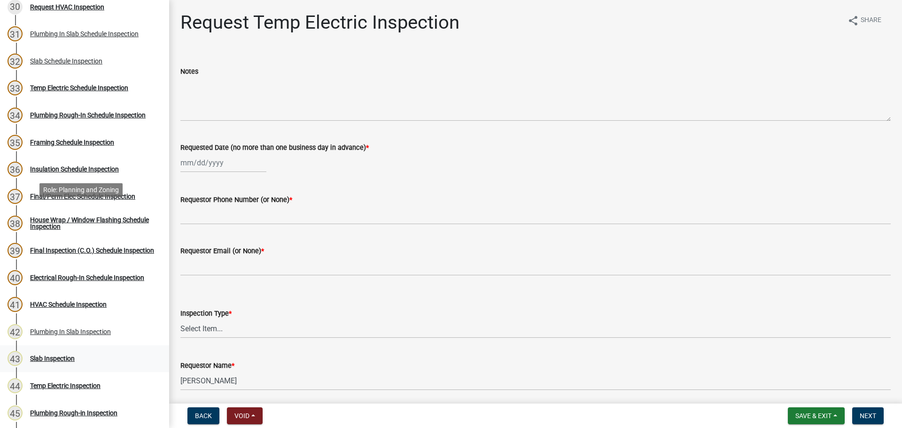
scroll to position [939, 0]
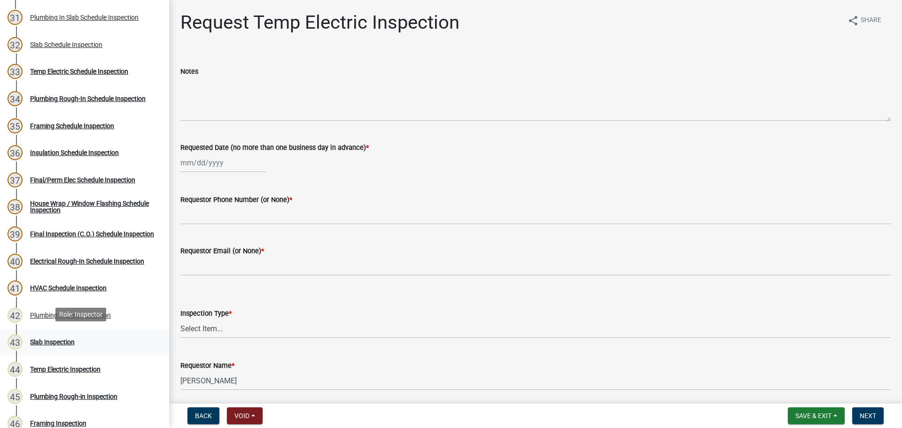
click at [63, 344] on div "Slab Inspection" at bounding box center [52, 342] width 45 height 7
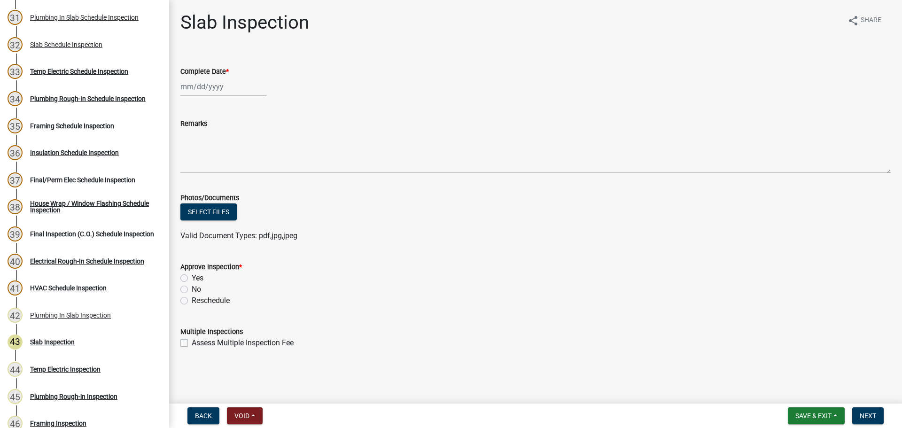
click at [197, 90] on div at bounding box center [223, 86] width 86 height 19
select select "9"
select select "2025"
click at [206, 167] on div "16" at bounding box center [204, 166] width 15 height 15
type input "[DATE]"
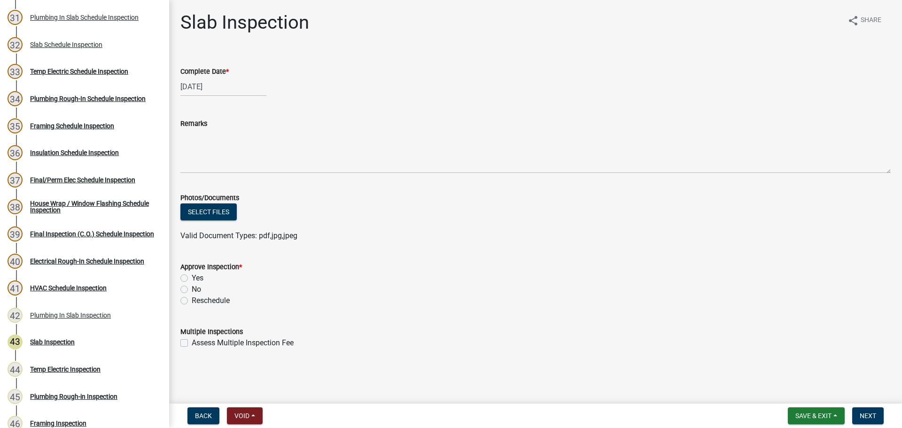
click at [192, 280] on label "Yes" at bounding box center [198, 277] width 12 height 11
click at [192, 279] on input "Yes" at bounding box center [195, 275] width 6 height 6
radio input "true"
drag, startPoint x: 589, startPoint y: 280, endPoint x: 788, endPoint y: 261, distance: 199.7
click at [601, 283] on div "Yes" at bounding box center [535, 277] width 710 height 11
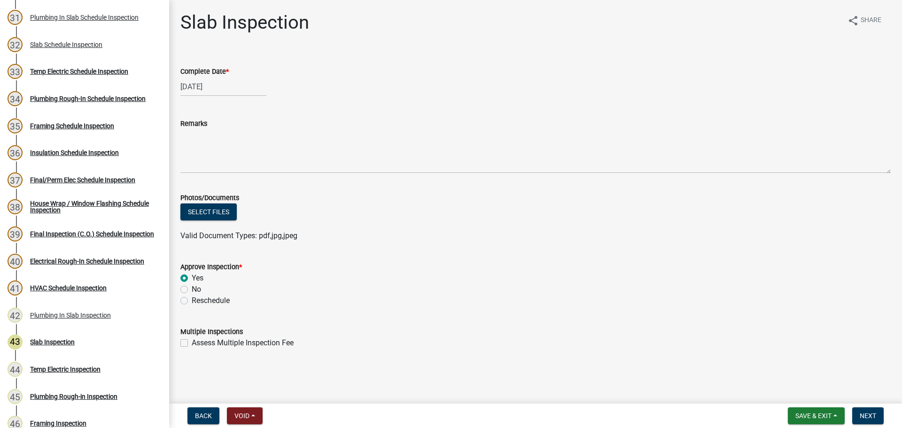
click at [789, 260] on form "Approve Inspection * Yes No Reschedule" at bounding box center [535, 278] width 710 height 56
click at [832, 307] on wm-data-entity-input "Approve Inspection * Yes No Reschedule" at bounding box center [535, 282] width 710 height 65
click at [873, 415] on span "Next" at bounding box center [868, 416] width 16 height 8
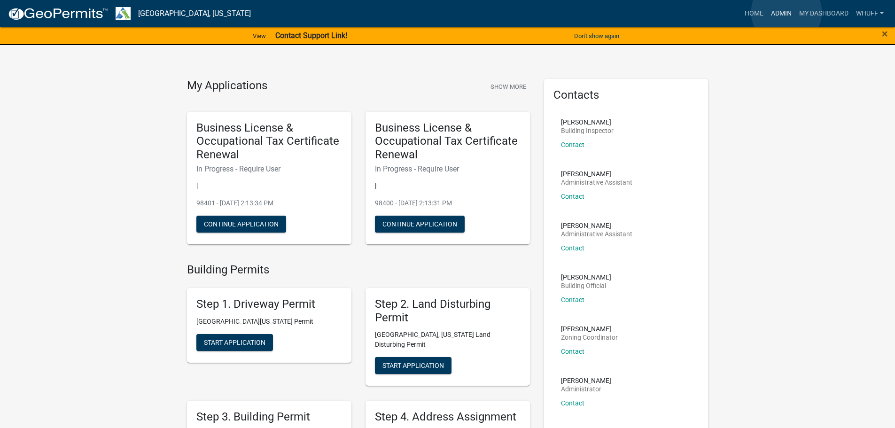
click at [786, 12] on link "Admin" at bounding box center [781, 14] width 28 height 18
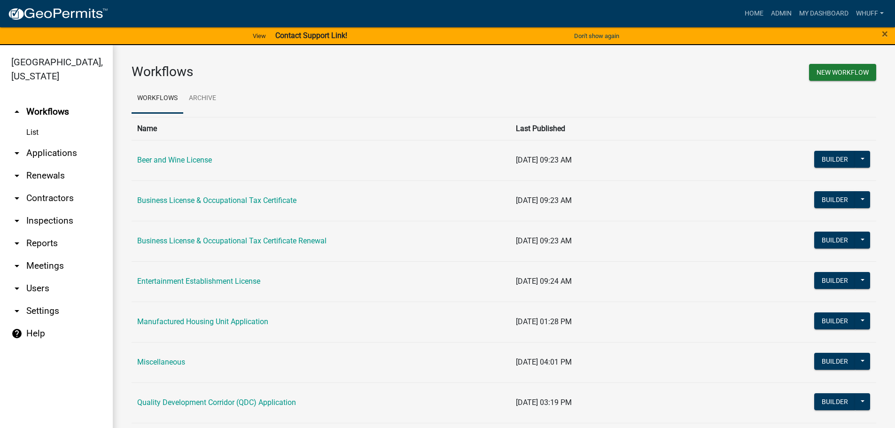
click at [50, 142] on link "arrow_drop_down Applications" at bounding box center [56, 153] width 113 height 23
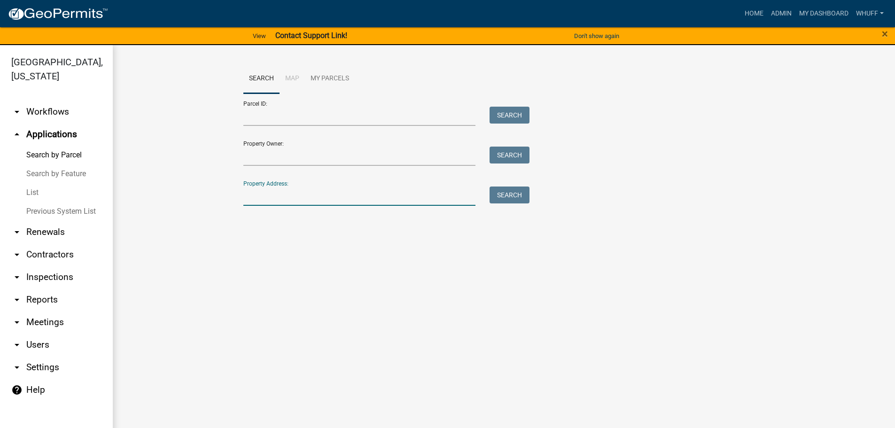
click at [295, 202] on input "Property Address:" at bounding box center [359, 195] width 233 height 19
type input "5"
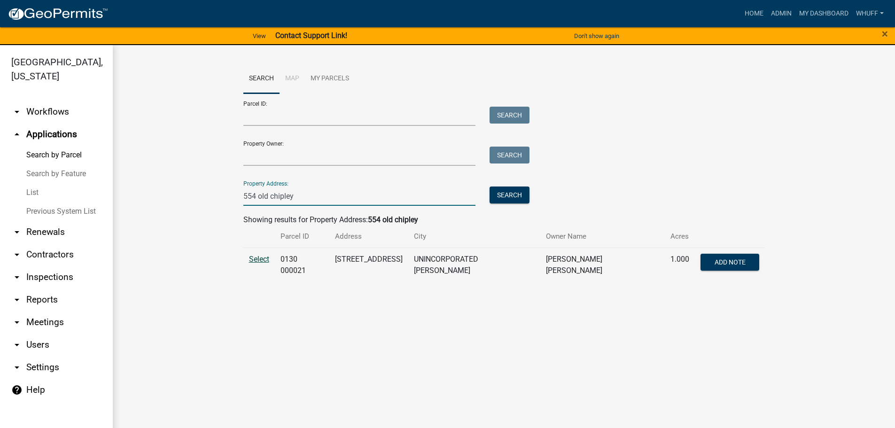
type input "554 old chipley"
click at [257, 261] on span "Select" at bounding box center [259, 259] width 20 height 9
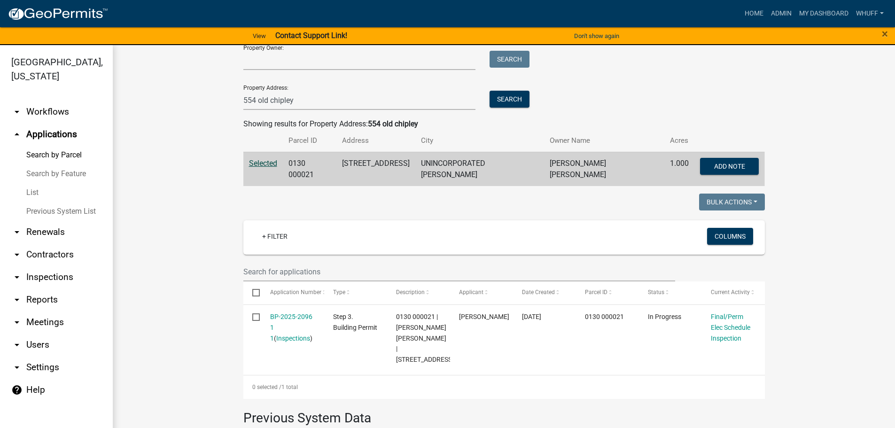
scroll to position [141, 0]
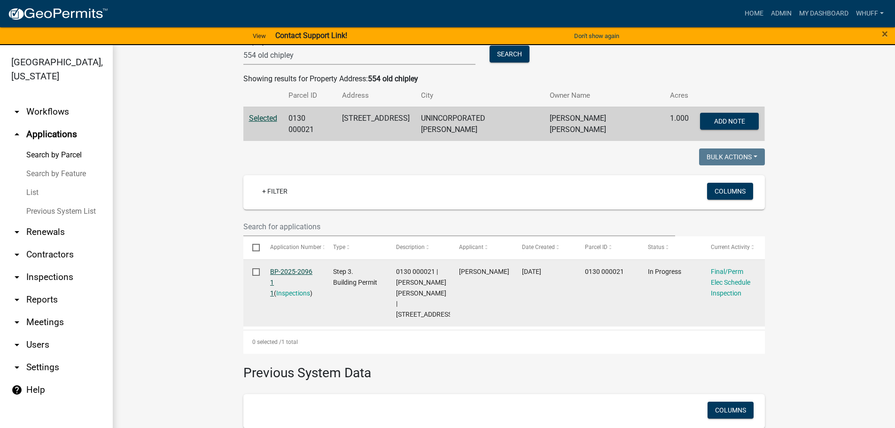
click at [295, 268] on link "BP-2025-2096 1 1" at bounding box center [291, 282] width 42 height 29
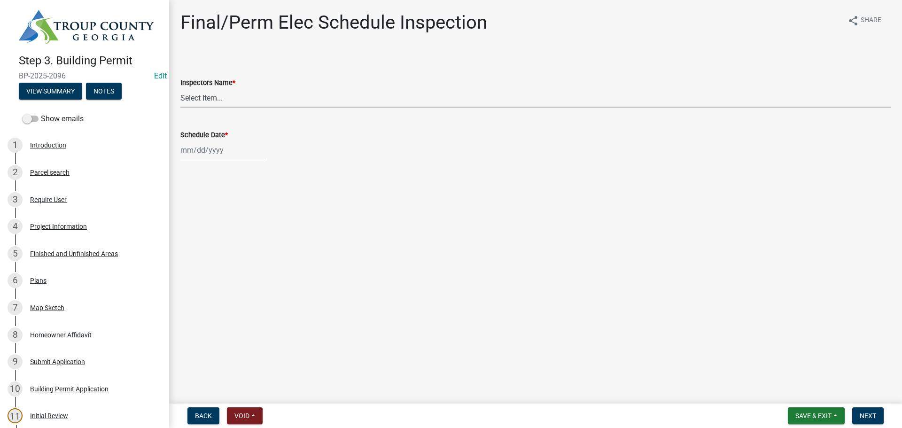
click at [215, 99] on select "Select Item... [PERSON_NAME] ([PERSON_NAME]) drichardson ([PERSON_NAME]) knorre…" at bounding box center [535, 97] width 710 height 19
select select "a5a5a9dc-14a5-4192-801a-4b6ec73e6000"
click at [180, 88] on select "Select Item... [PERSON_NAME] ([PERSON_NAME]) drichardson ([PERSON_NAME]) knorre…" at bounding box center [535, 97] width 710 height 19
select select "9"
select select "2025"
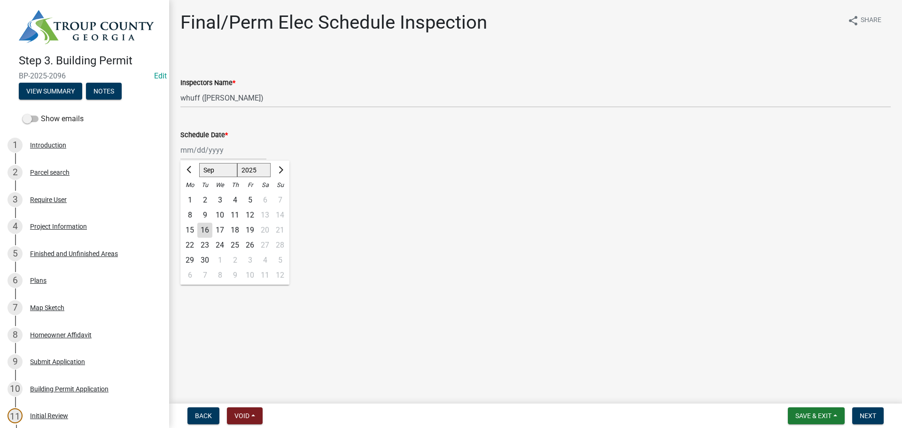
click at [202, 146] on div "[PERSON_NAME] Feb Mar Apr [PERSON_NAME][DATE] Oct Nov [DATE] 1526 1527 1528 152…" at bounding box center [223, 149] width 86 height 19
click at [204, 230] on div "16" at bounding box center [204, 230] width 15 height 15
type input "[DATE]"
drag, startPoint x: 477, startPoint y: 254, endPoint x: 650, endPoint y: 247, distance: 173.0
click at [489, 256] on main "Final/Perm Elec Schedule Inspection share Share Inspectors Name * Select Item..…" at bounding box center [535, 200] width 733 height 400
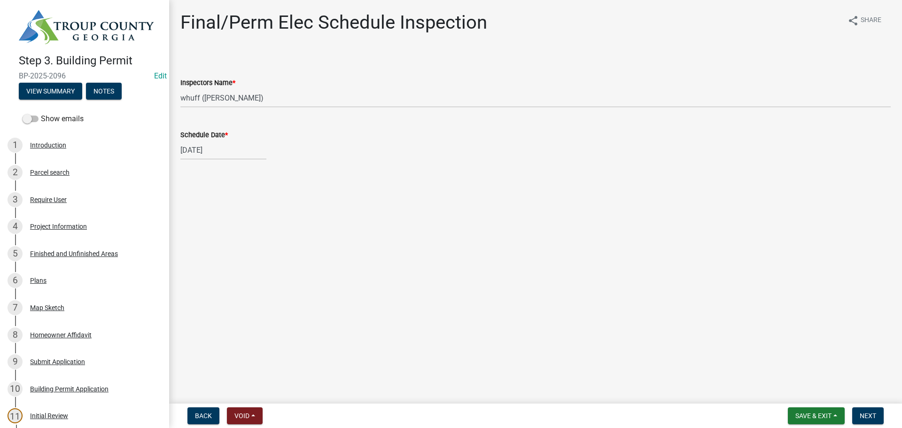
click at [667, 243] on main "Final/Perm Elec Schedule Inspection share Share Inspectors Name * Select Item..…" at bounding box center [535, 200] width 733 height 400
click at [865, 419] on span "Next" at bounding box center [868, 416] width 16 height 8
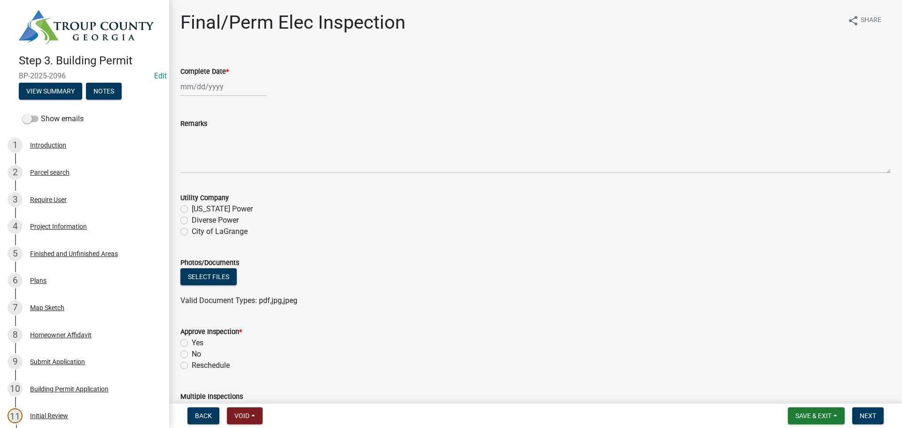
click at [210, 87] on div at bounding box center [223, 86] width 86 height 19
select select "9"
select select "2025"
click at [208, 169] on div "16" at bounding box center [204, 166] width 15 height 15
type input "[DATE]"
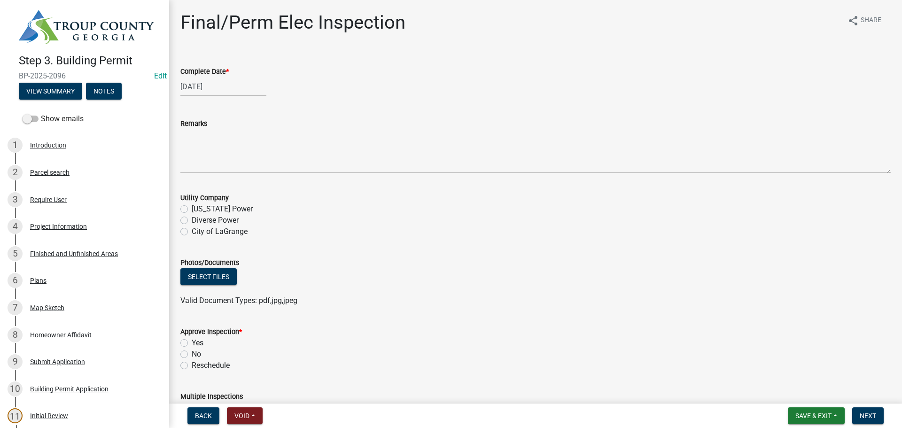
click at [210, 220] on label "Diverse Power" at bounding box center [215, 220] width 47 height 11
click at [198, 220] on input "Diverse Power" at bounding box center [195, 218] width 6 height 6
radio input "true"
click at [201, 341] on label "Yes" at bounding box center [198, 342] width 12 height 11
click at [198, 341] on input "Yes" at bounding box center [195, 340] width 6 height 6
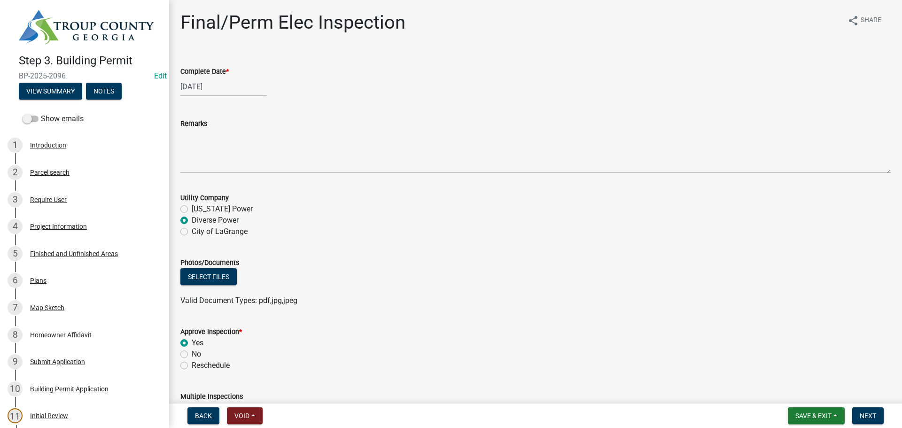
radio input "true"
drag, startPoint x: 485, startPoint y: 328, endPoint x: 602, endPoint y: 304, distance: 119.4
click at [488, 328] on div "Approve Inspection *" at bounding box center [535, 331] width 710 height 11
click at [627, 298] on div "Valid Document Types: pdf,jpg,jpeg" at bounding box center [535, 300] width 724 height 11
click at [878, 414] on button "Next" at bounding box center [867, 415] width 31 height 17
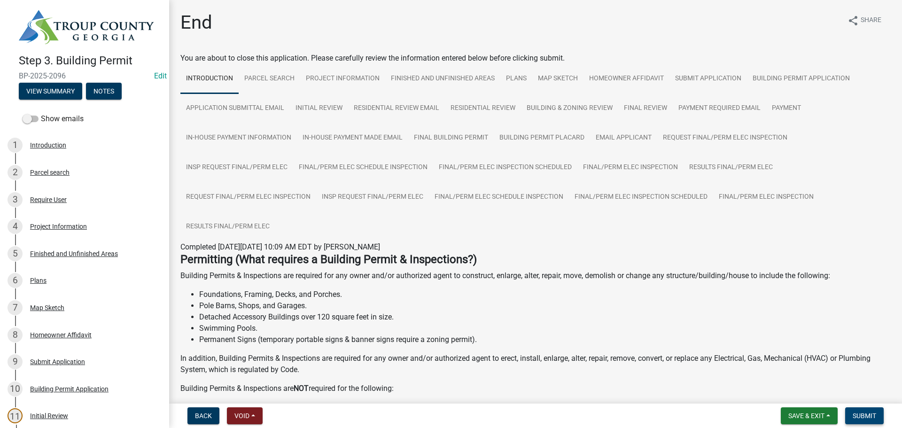
click at [878, 414] on button "Submit" at bounding box center [864, 415] width 39 height 17
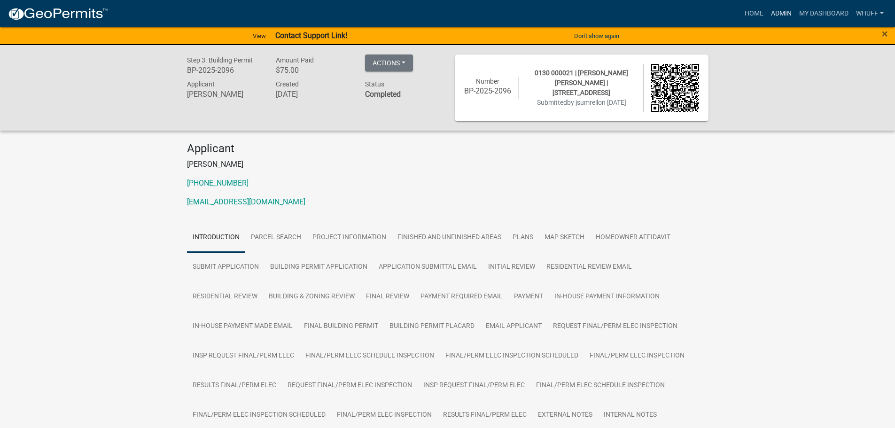
click at [774, 11] on link "Admin" at bounding box center [781, 14] width 28 height 18
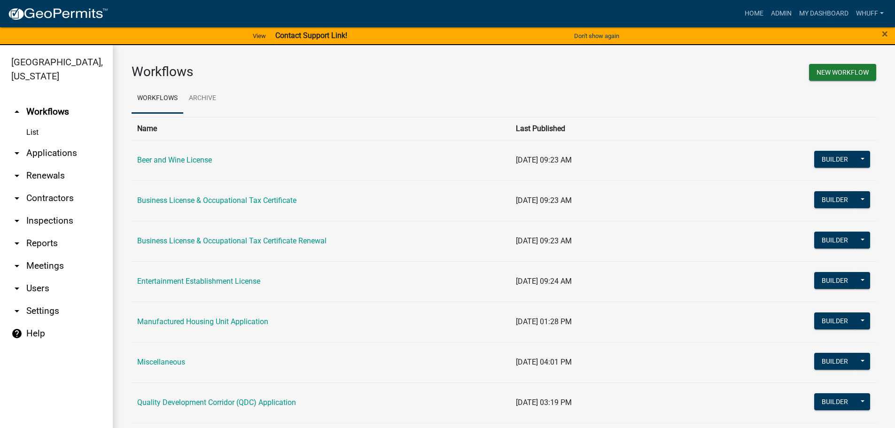
click at [44, 142] on link "arrow_drop_down Applications" at bounding box center [56, 153] width 113 height 23
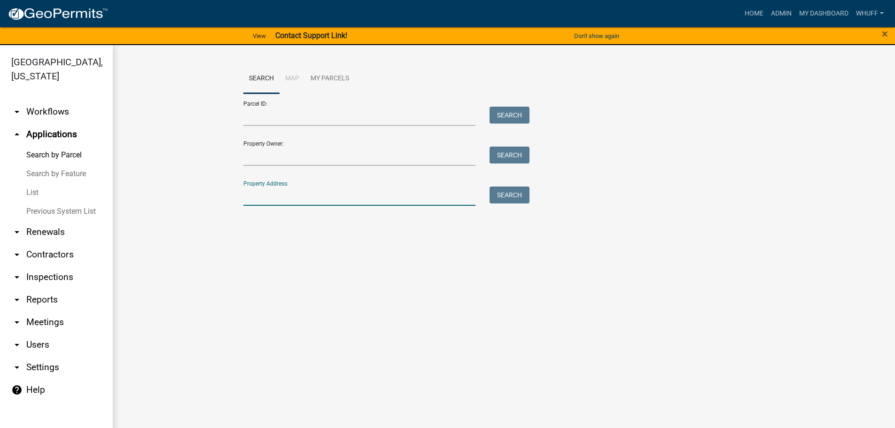
click at [279, 194] on input "Property Address:" at bounding box center [359, 195] width 233 height 19
type input "100 Cloister"
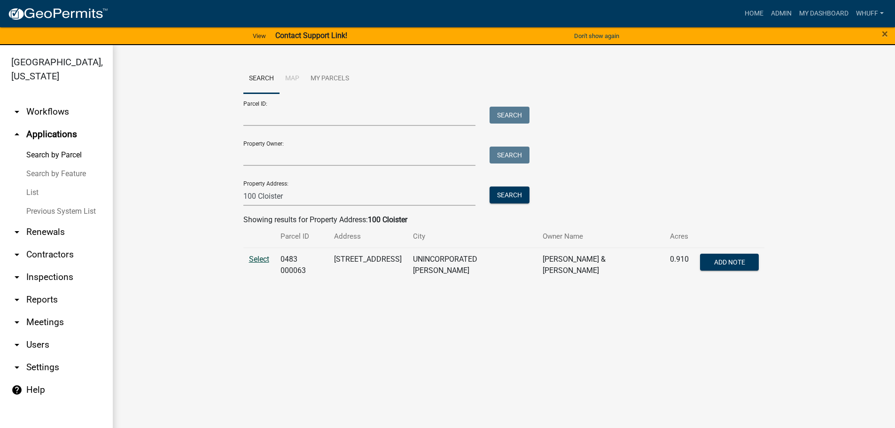
click at [256, 262] on span "Select" at bounding box center [259, 259] width 20 height 9
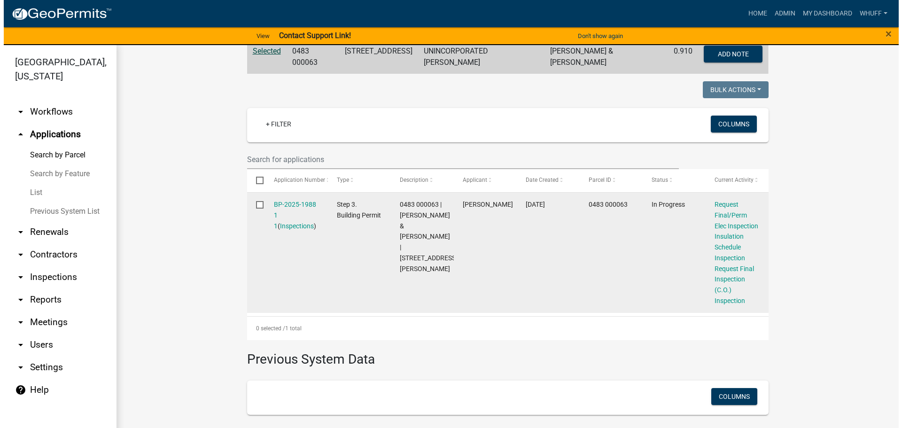
scroll to position [235, 0]
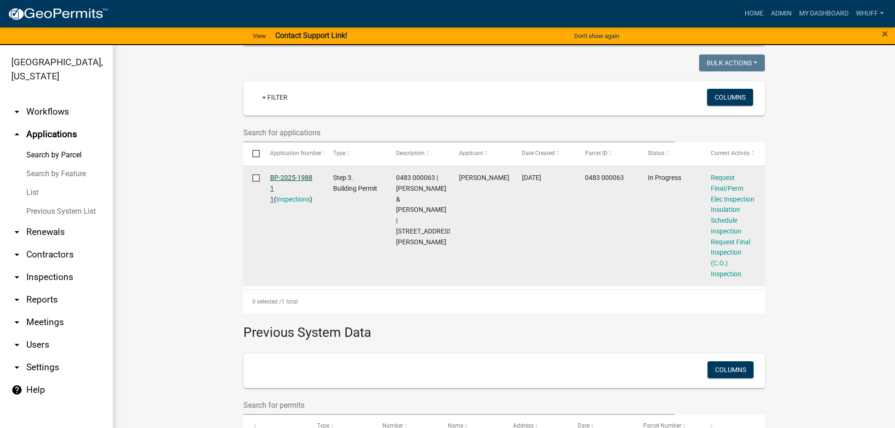
click at [295, 178] on link "BP-2025-1988 1 1" at bounding box center [291, 188] width 42 height 29
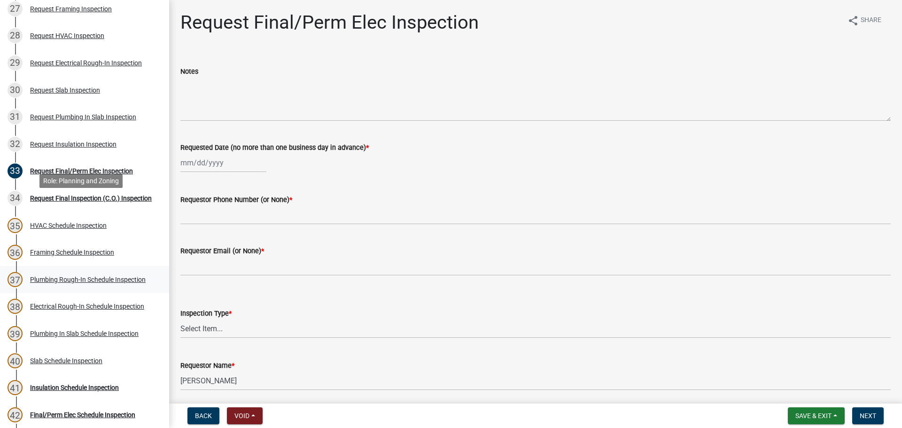
scroll to position [939, 0]
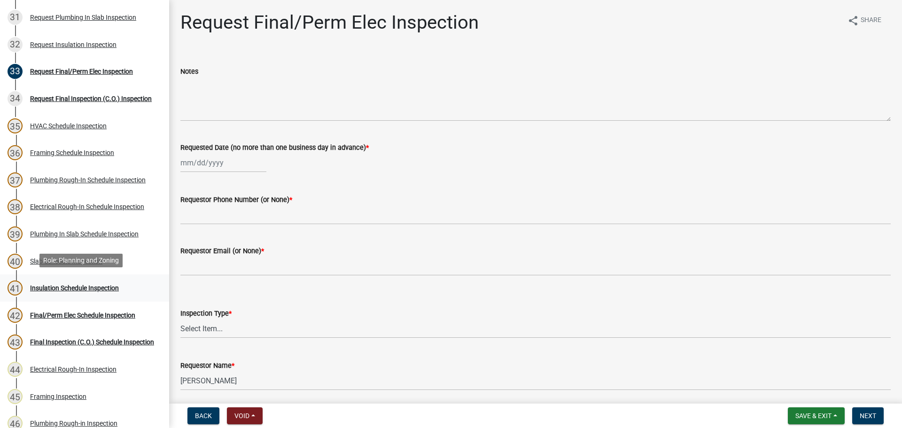
click at [60, 286] on div "Insulation Schedule Inspection" at bounding box center [74, 288] width 89 height 7
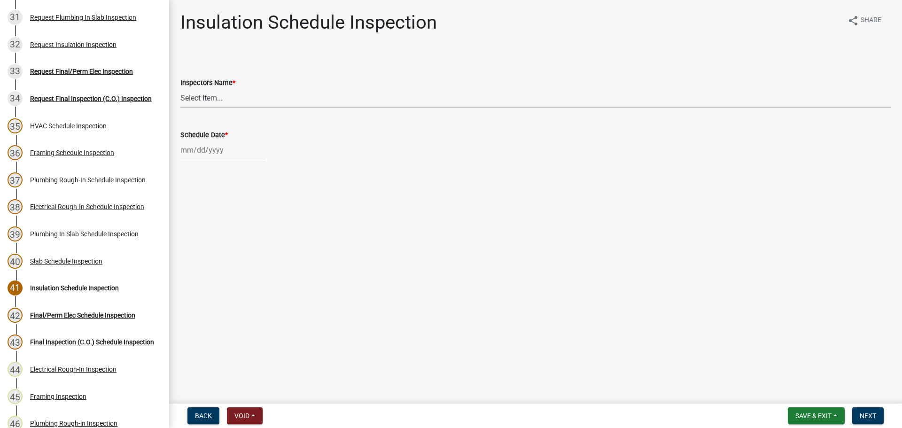
click at [219, 91] on select "Select Item... [PERSON_NAME] ([PERSON_NAME]) drichardson ([PERSON_NAME]) knorre…" at bounding box center [535, 97] width 710 height 19
select select "a5a5a9dc-14a5-4192-801a-4b6ec73e6000"
click at [180, 88] on select "Select Item... [PERSON_NAME] ([PERSON_NAME]) drichardson ([PERSON_NAME]) knorre…" at bounding box center [535, 97] width 710 height 19
click at [210, 159] on div at bounding box center [223, 149] width 86 height 19
select select "9"
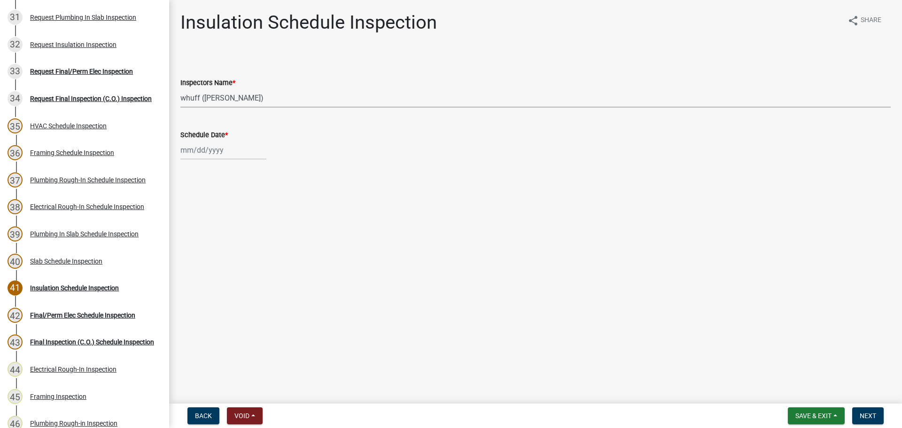
select select "2025"
drag, startPoint x: 204, startPoint y: 231, endPoint x: 385, endPoint y: 277, distance: 187.1
click at [205, 231] on div "16" at bounding box center [204, 230] width 15 height 15
type input "[DATE]"
drag, startPoint x: 417, startPoint y: 286, endPoint x: 457, endPoint y: 292, distance: 39.9
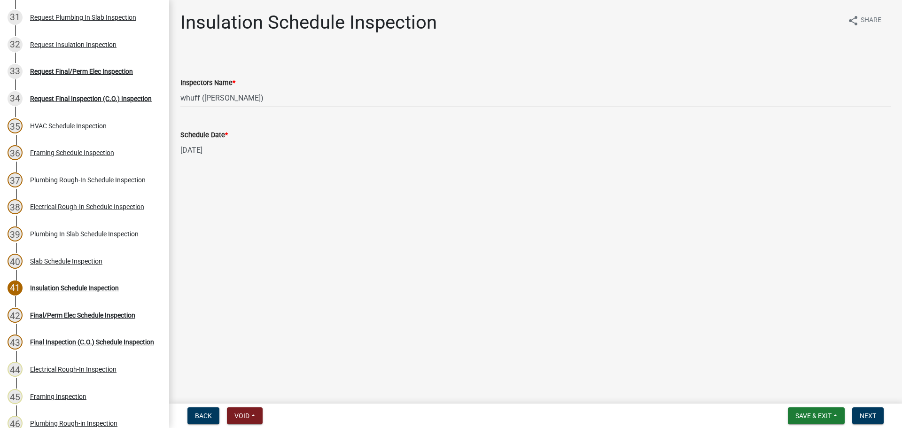
click at [434, 290] on main "Insulation Schedule Inspection share Share Inspectors Name * Select Item... whu…" at bounding box center [535, 200] width 733 height 400
click at [654, 275] on main "Insulation Schedule Inspection share Share Inspectors Name * Select Item... whu…" at bounding box center [535, 200] width 733 height 400
drag, startPoint x: 745, startPoint y: 302, endPoint x: 749, endPoint y: 306, distance: 5.7
click at [749, 306] on main "Insulation Schedule Inspection share Share Inspectors Name * Select Item... whu…" at bounding box center [535, 200] width 733 height 400
click at [861, 421] on button "Next" at bounding box center [867, 415] width 31 height 17
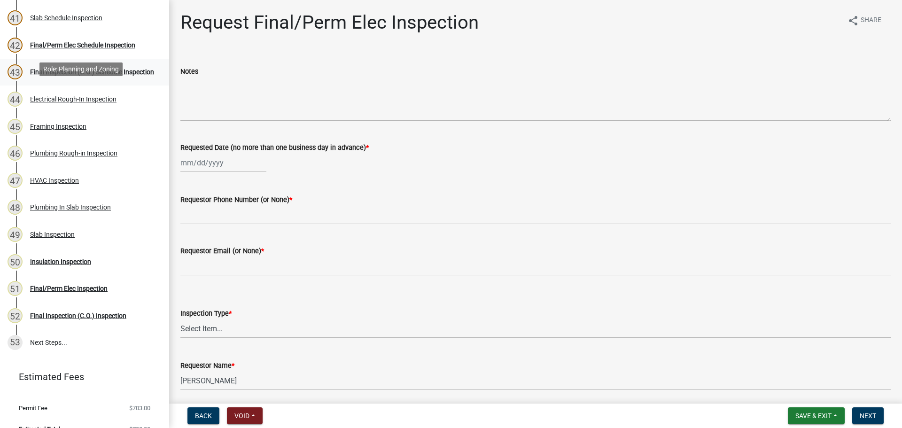
scroll to position [1223, 0]
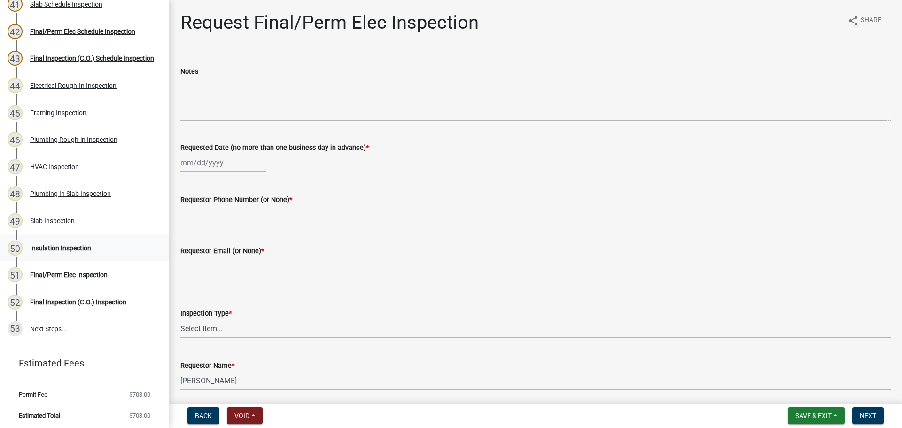
click at [54, 241] on div "50 Insulation Inspection" at bounding box center [81, 248] width 147 height 15
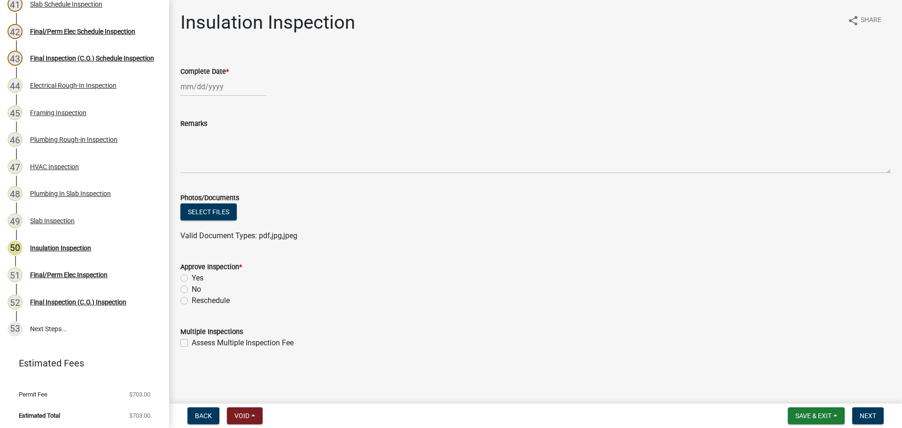
click at [203, 80] on div at bounding box center [223, 86] width 86 height 19
select select "9"
select select "2025"
click at [201, 164] on div "16" at bounding box center [204, 166] width 15 height 15
type input "09/16/2025"
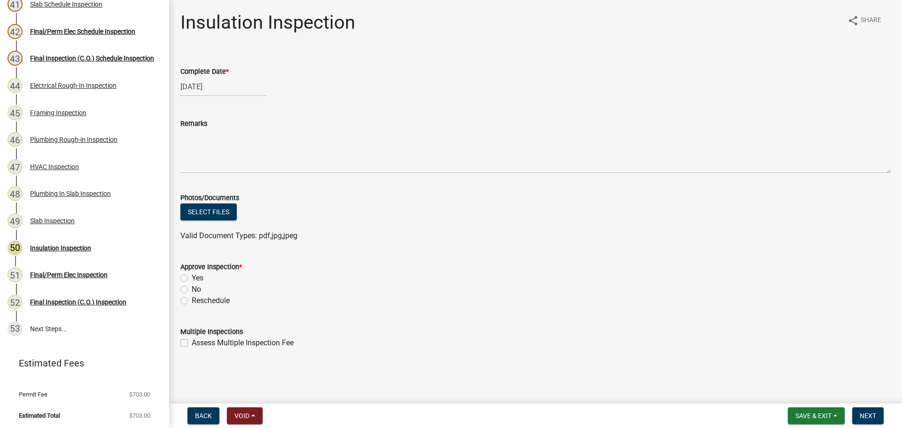
click at [192, 281] on label "Yes" at bounding box center [198, 277] width 12 height 11
click at [192, 279] on input "Yes" at bounding box center [195, 275] width 6 height 6
radio input "true"
drag, startPoint x: 430, startPoint y: 296, endPoint x: 450, endPoint y: 297, distance: 20.7
click at [434, 296] on div "Reschedule" at bounding box center [535, 300] width 710 height 11
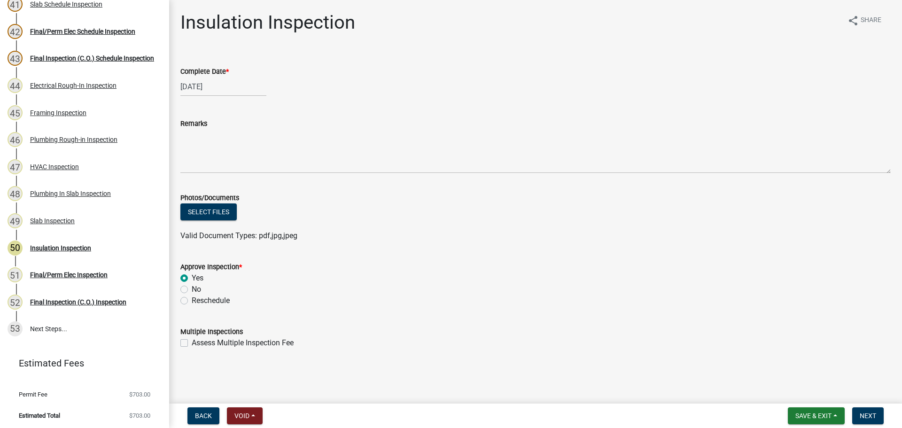
click at [574, 267] on div "Approve Inspection *" at bounding box center [535, 266] width 710 height 11
click at [782, 264] on div "Approve Inspection *" at bounding box center [535, 266] width 710 height 11
click at [861, 413] on span "Next" at bounding box center [868, 416] width 16 height 8
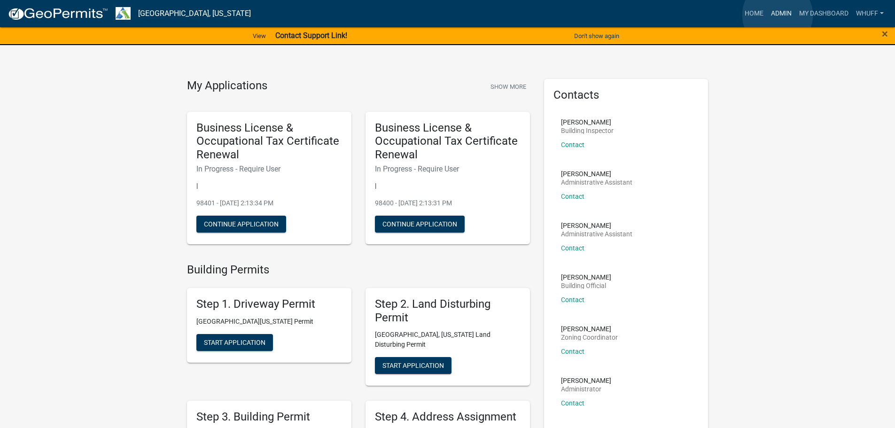
click at [777, 15] on link "Admin" at bounding box center [781, 14] width 28 height 18
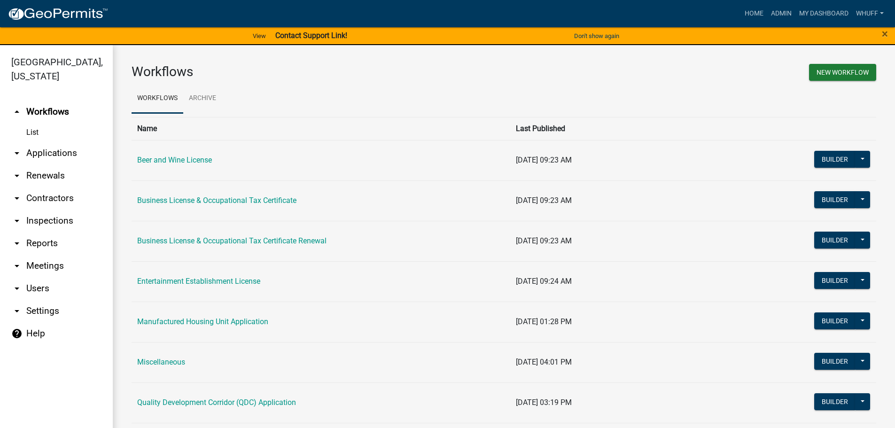
click at [54, 142] on link "arrow_drop_down Applications" at bounding box center [56, 153] width 113 height 23
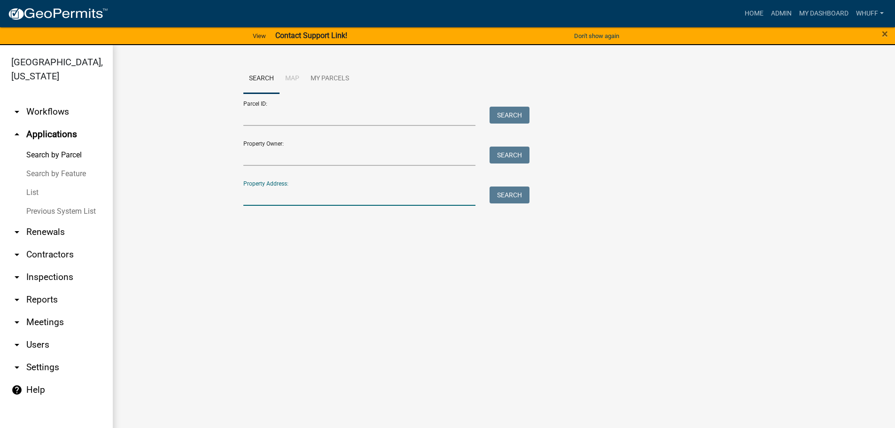
click at [329, 194] on input "Property Address:" at bounding box center [359, 195] width 233 height 19
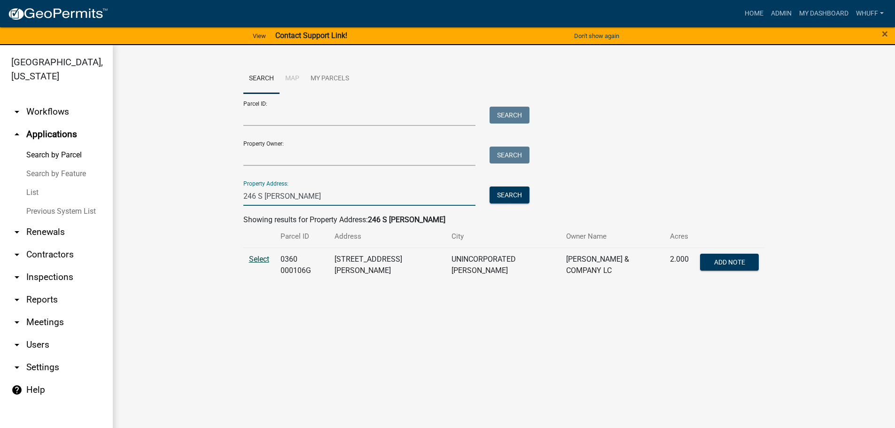
type input "246 S [PERSON_NAME]"
click at [258, 261] on span "Select" at bounding box center [259, 259] width 20 height 9
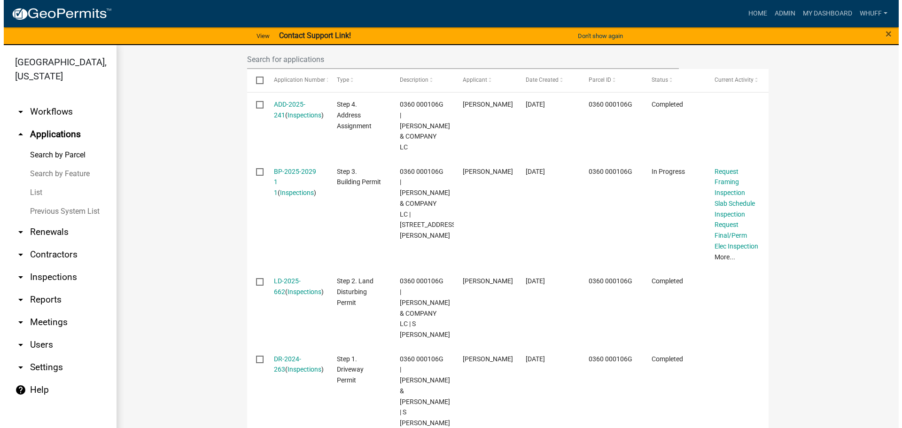
scroll to position [329, 0]
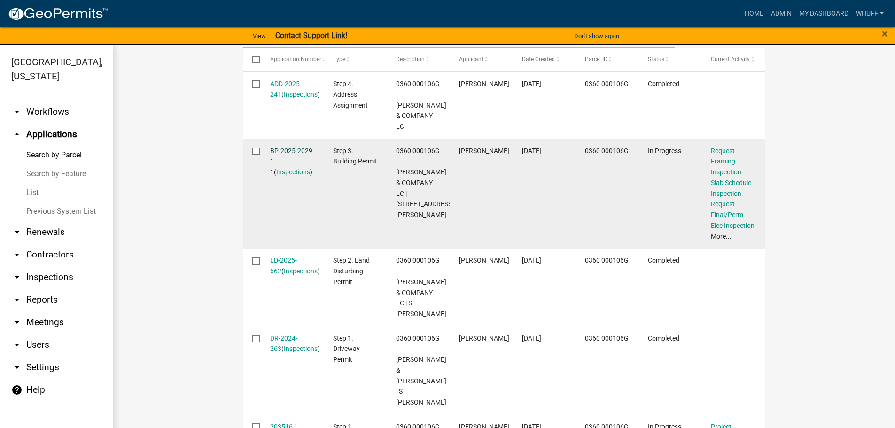
click at [289, 147] on link "BP-2025-2029 1 1" at bounding box center [291, 161] width 42 height 29
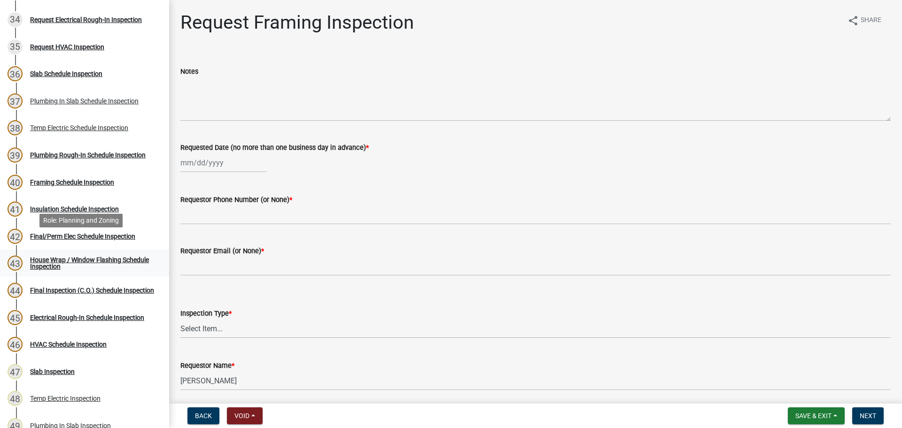
scroll to position [1033, 0]
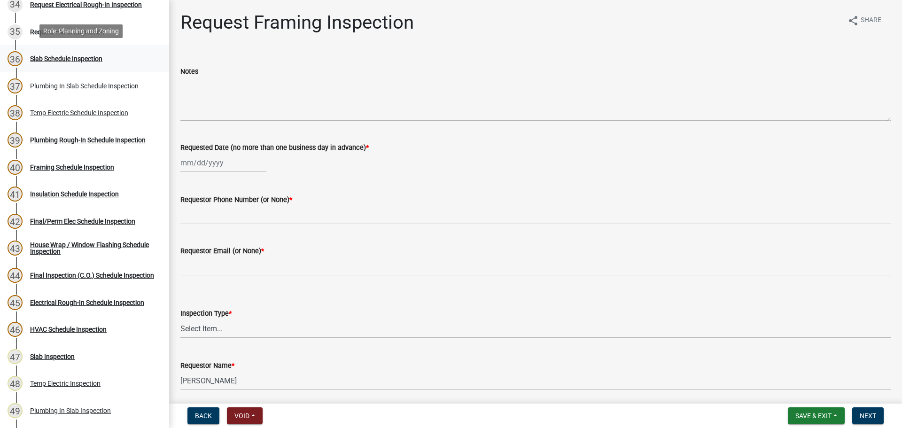
click at [62, 59] on div "Slab Schedule Inspection" at bounding box center [66, 58] width 72 height 7
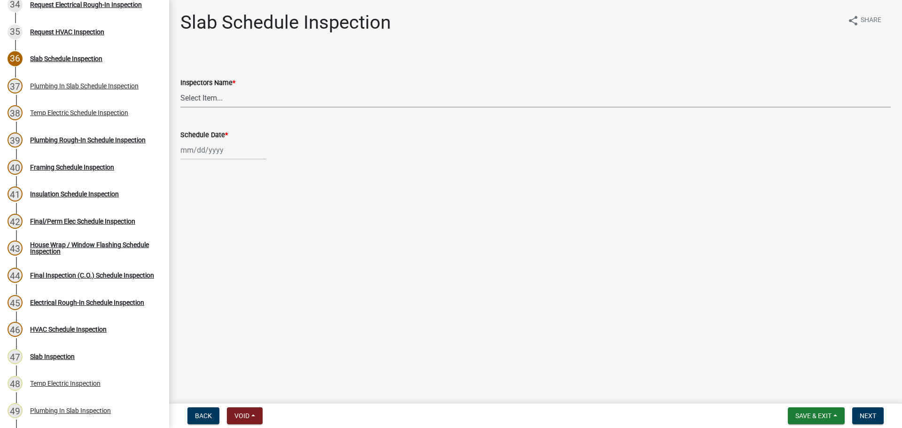
click at [218, 102] on select "Select Item... [PERSON_NAME] ([PERSON_NAME]) drichardson ([PERSON_NAME]) knorre…" at bounding box center [535, 97] width 710 height 19
select select "a5a5a9dc-14a5-4192-801a-4b6ec73e6000"
click at [180, 88] on select "Select Item... [PERSON_NAME] ([PERSON_NAME]) drichardson ([PERSON_NAME]) knorre…" at bounding box center [535, 97] width 710 height 19
select select "9"
select select "2025"
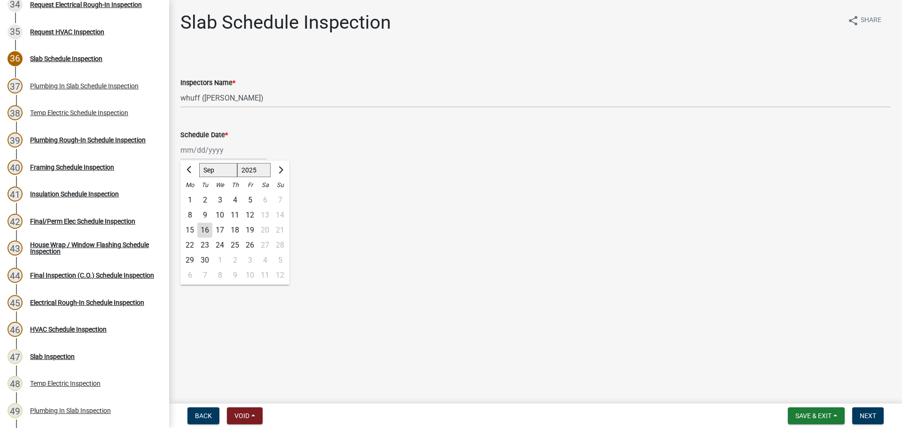
click at [201, 153] on div "[PERSON_NAME] Feb Mar Apr [PERSON_NAME][DATE] Oct Nov [DATE] 1526 1527 1528 152…" at bounding box center [223, 149] width 86 height 19
click at [207, 234] on div "16" at bounding box center [204, 230] width 15 height 15
type input "[DATE]"
drag, startPoint x: 449, startPoint y: 270, endPoint x: 512, endPoint y: 271, distance: 62.9
click at [463, 270] on main "Slab Schedule Inspection share Share Inspectors Name * Select Item... whuff ([P…" at bounding box center [535, 200] width 733 height 400
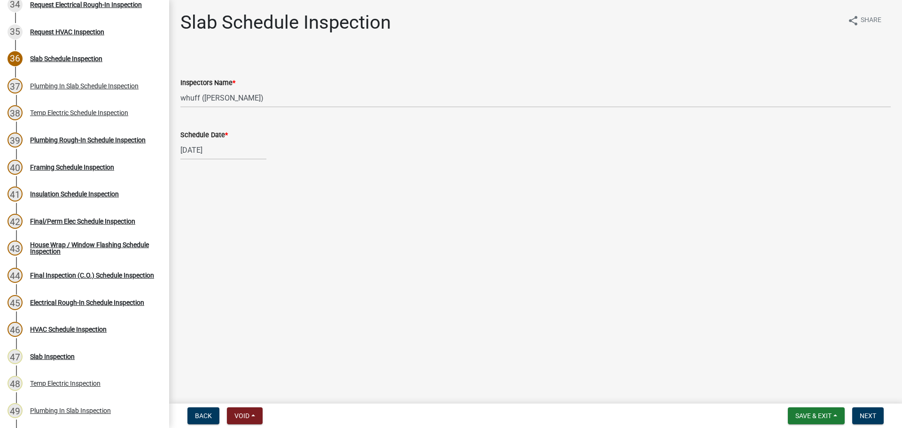
click at [725, 244] on main "Slab Schedule Inspection share Share Inspectors Name * Select Item... whuff ([P…" at bounding box center [535, 200] width 733 height 400
click at [754, 243] on main "Slab Schedule Inspection share Share Inspectors Name * Select Item... whuff ([P…" at bounding box center [535, 200] width 733 height 400
click at [864, 419] on span "Next" at bounding box center [868, 416] width 16 height 8
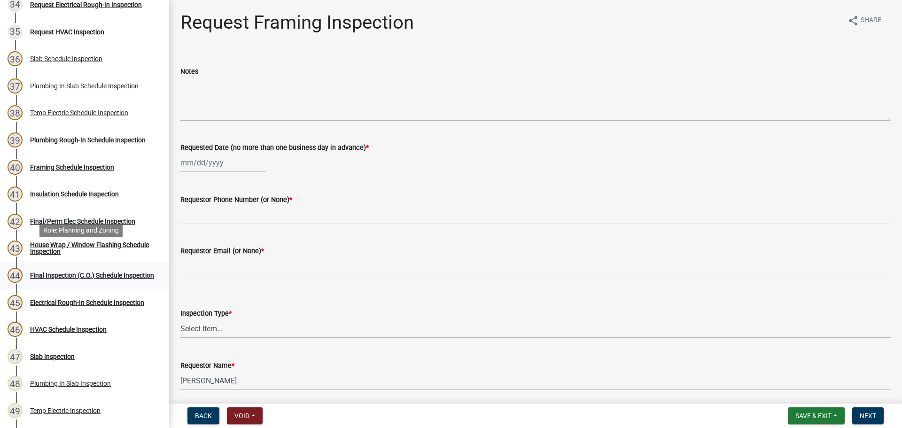
scroll to position [1080, 0]
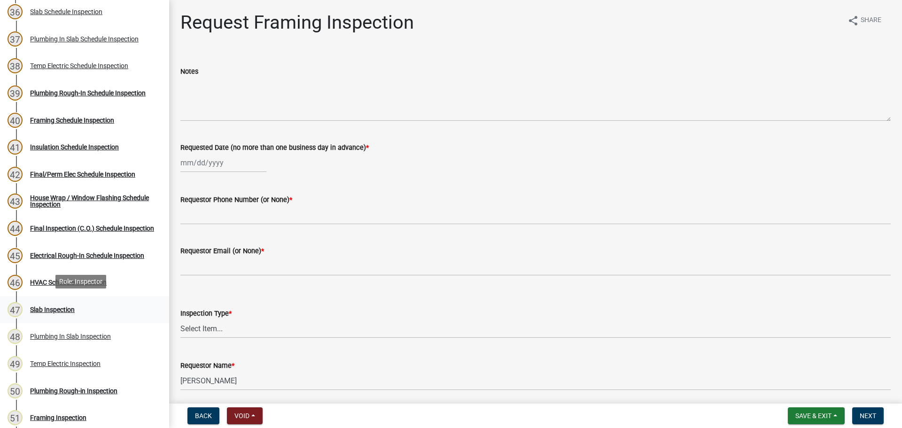
click at [48, 312] on div "47 Slab Inspection" at bounding box center [81, 309] width 147 height 15
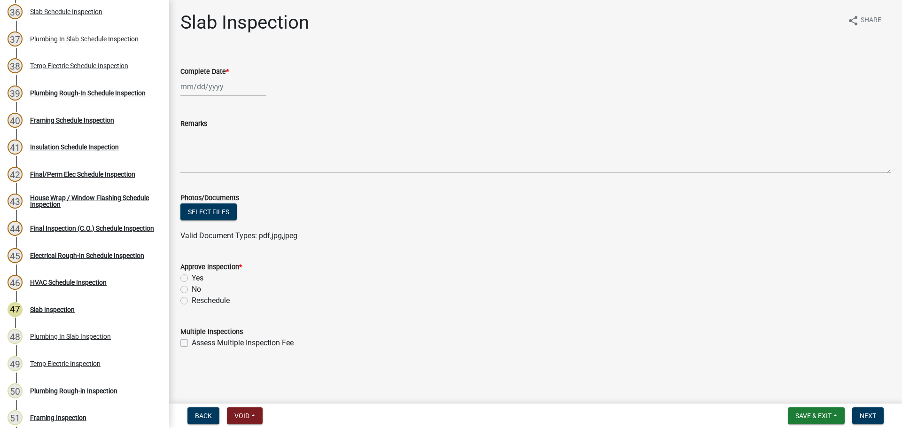
click at [198, 85] on div at bounding box center [223, 86] width 86 height 19
select select "9"
select select "2025"
click at [205, 166] on div "16" at bounding box center [204, 166] width 15 height 15
type input "[DATE]"
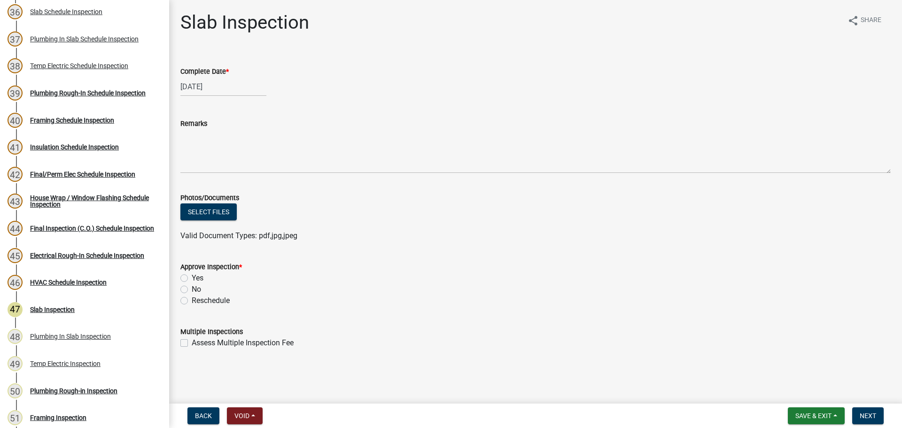
click at [192, 280] on label "Yes" at bounding box center [198, 277] width 12 height 11
click at [192, 279] on input "Yes" at bounding box center [195, 275] width 6 height 6
radio input "true"
drag, startPoint x: 534, startPoint y: 280, endPoint x: 638, endPoint y: 263, distance: 105.6
click at [540, 277] on div "Yes" at bounding box center [535, 277] width 710 height 11
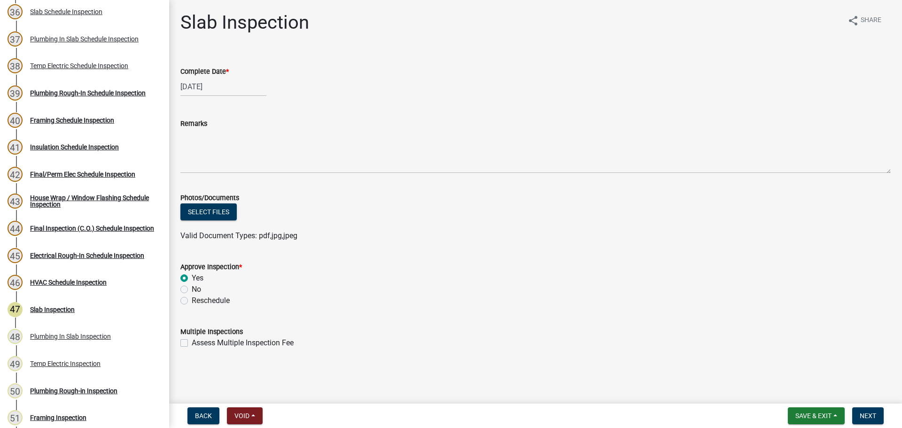
click at [684, 257] on form "Approve Inspection * Yes No Reschedule" at bounding box center [535, 278] width 710 height 56
click at [771, 256] on form "Approve Inspection * Yes No Reschedule" at bounding box center [535, 278] width 710 height 56
click at [875, 419] on span "Next" at bounding box center [868, 416] width 16 height 8
